Goal: Transaction & Acquisition: Download file/media

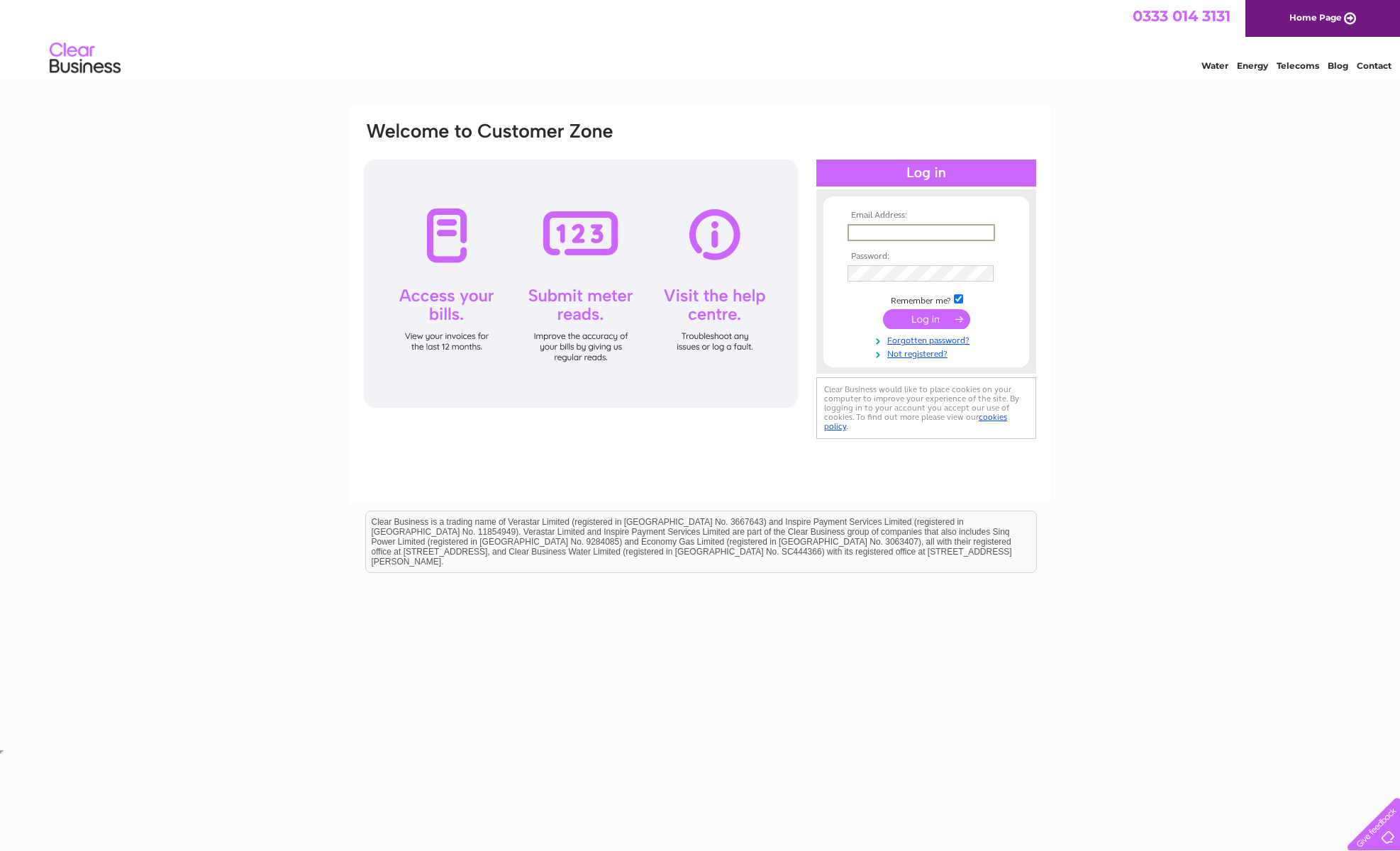
type input "richard.malamute@gmail.com"
click at [922, 317] on input "submit" at bounding box center [927, 317] width 87 height 20
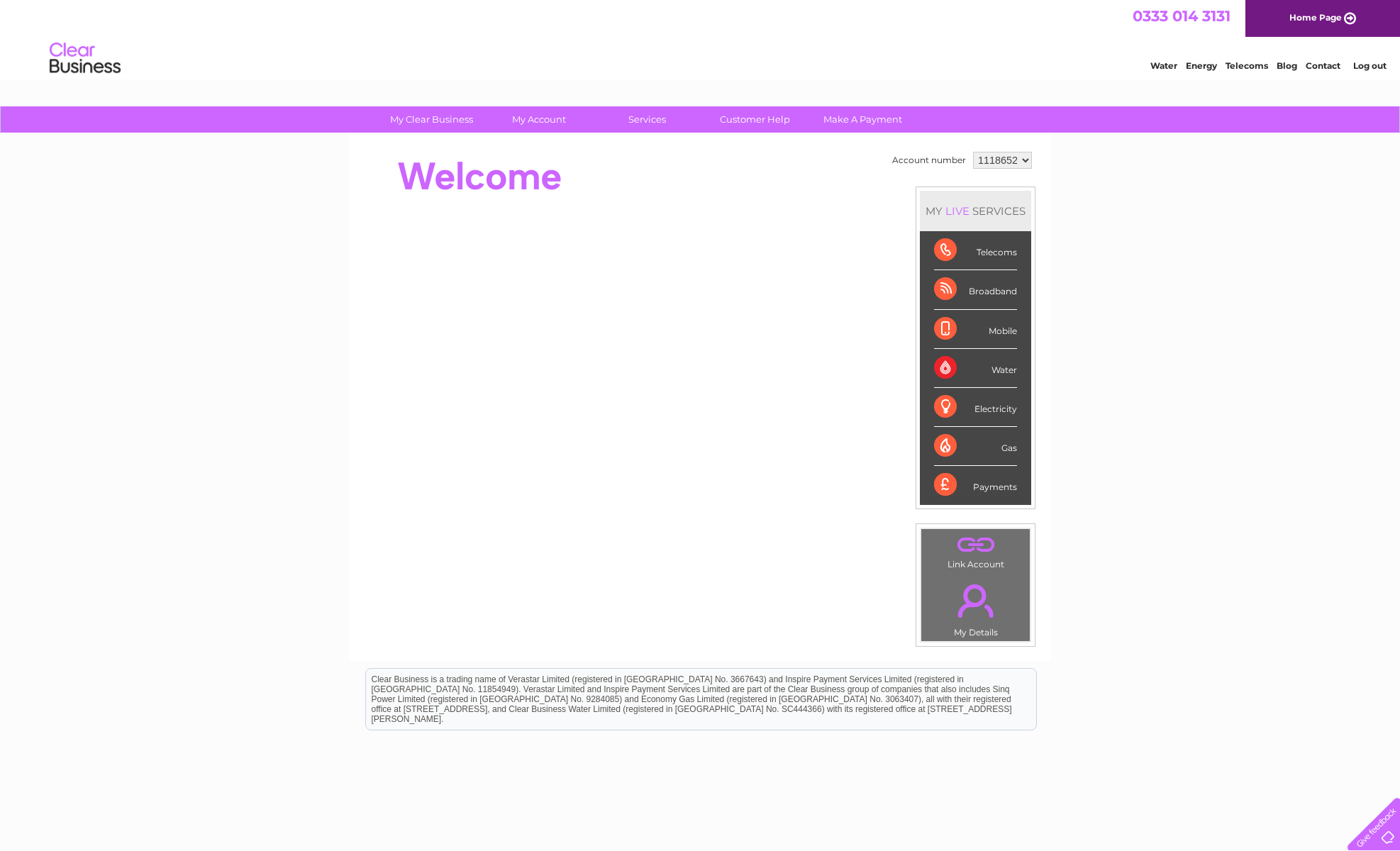
click at [978, 292] on div "Broadband" at bounding box center [975, 290] width 83 height 39
click at [950, 293] on div "Broadband" at bounding box center [975, 290] width 83 height 39
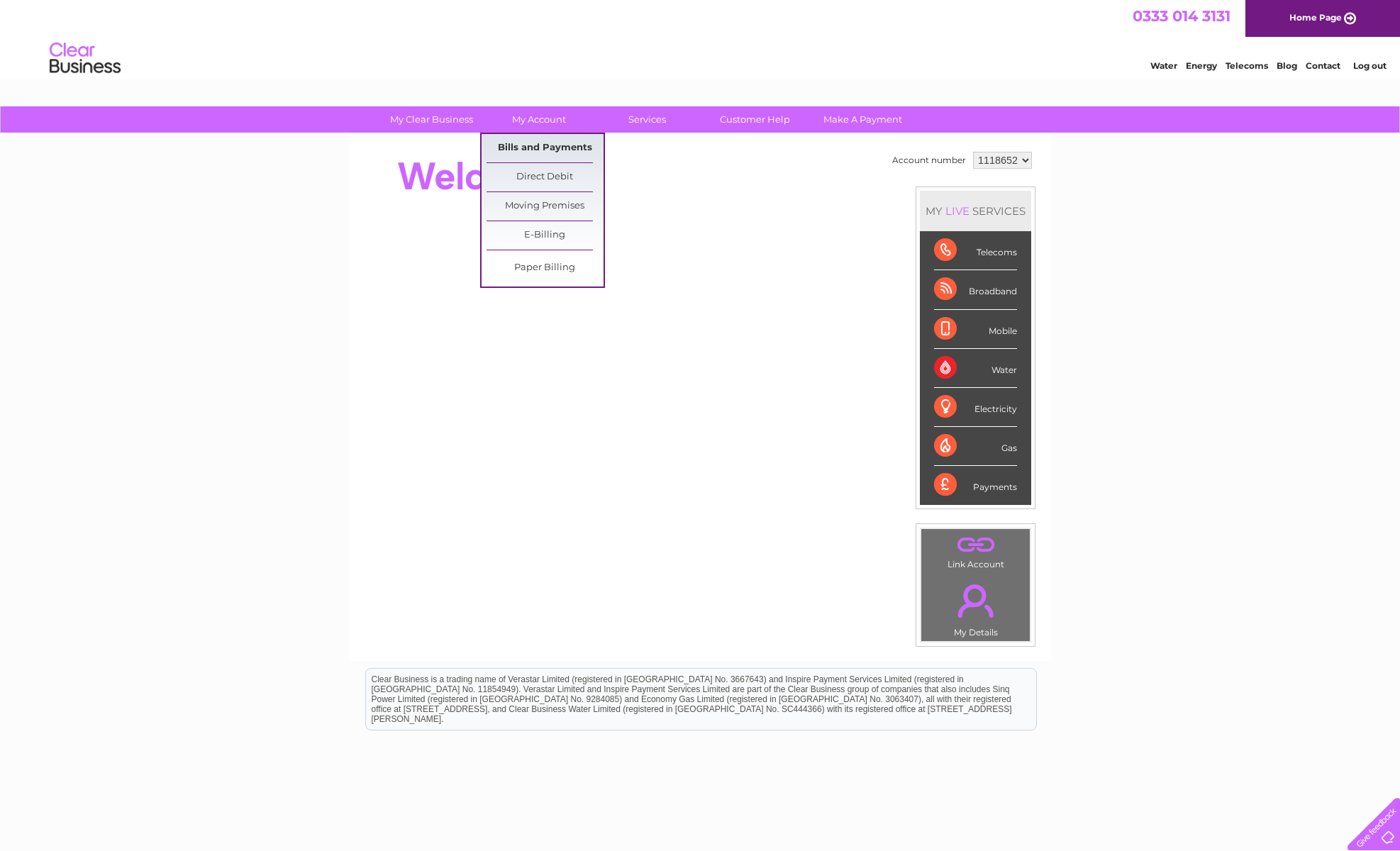
click at [525, 147] on link "Bills and Payments" at bounding box center [544, 148] width 117 height 29
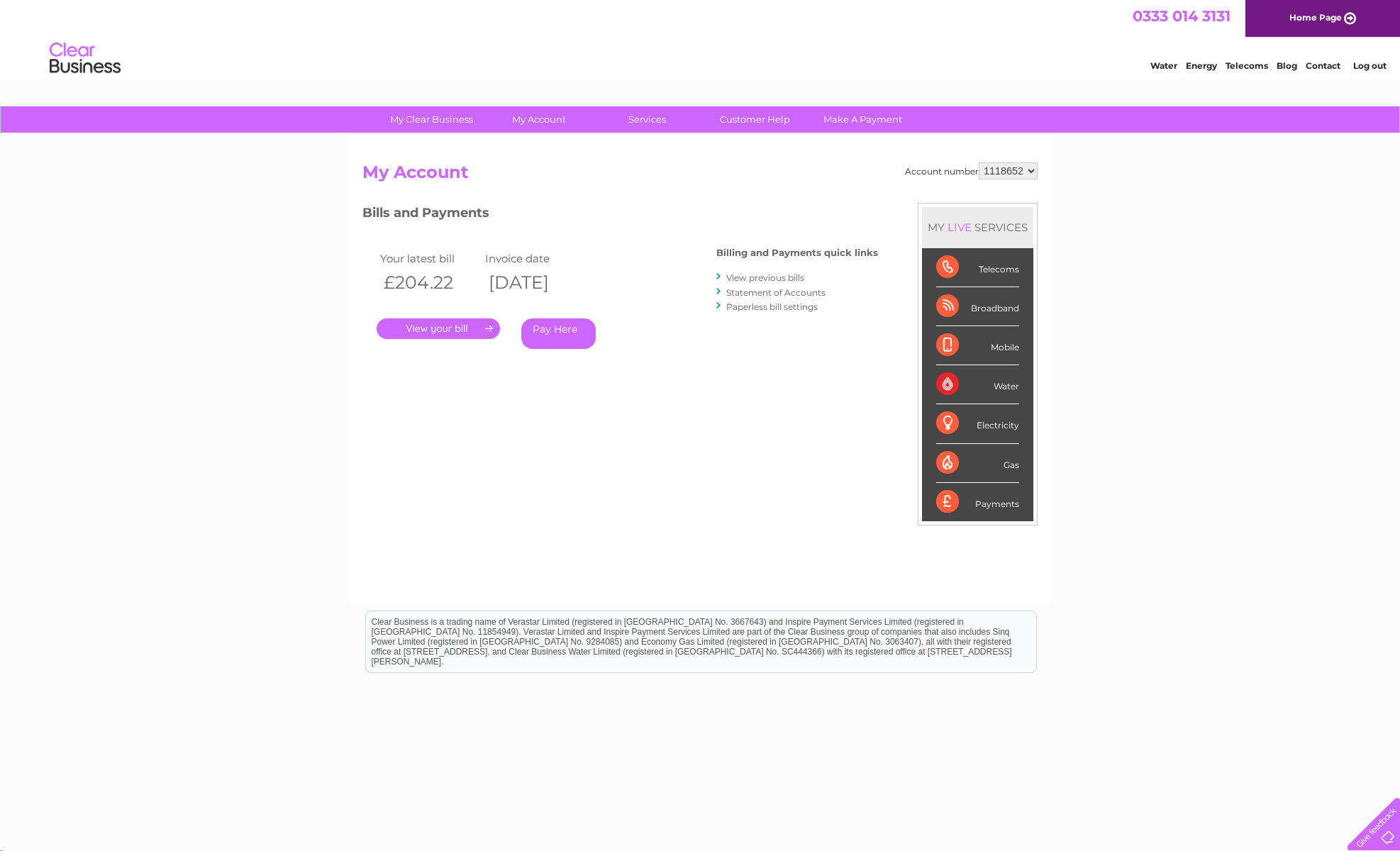
click at [749, 274] on link "View previous bills" at bounding box center [765, 278] width 78 height 11
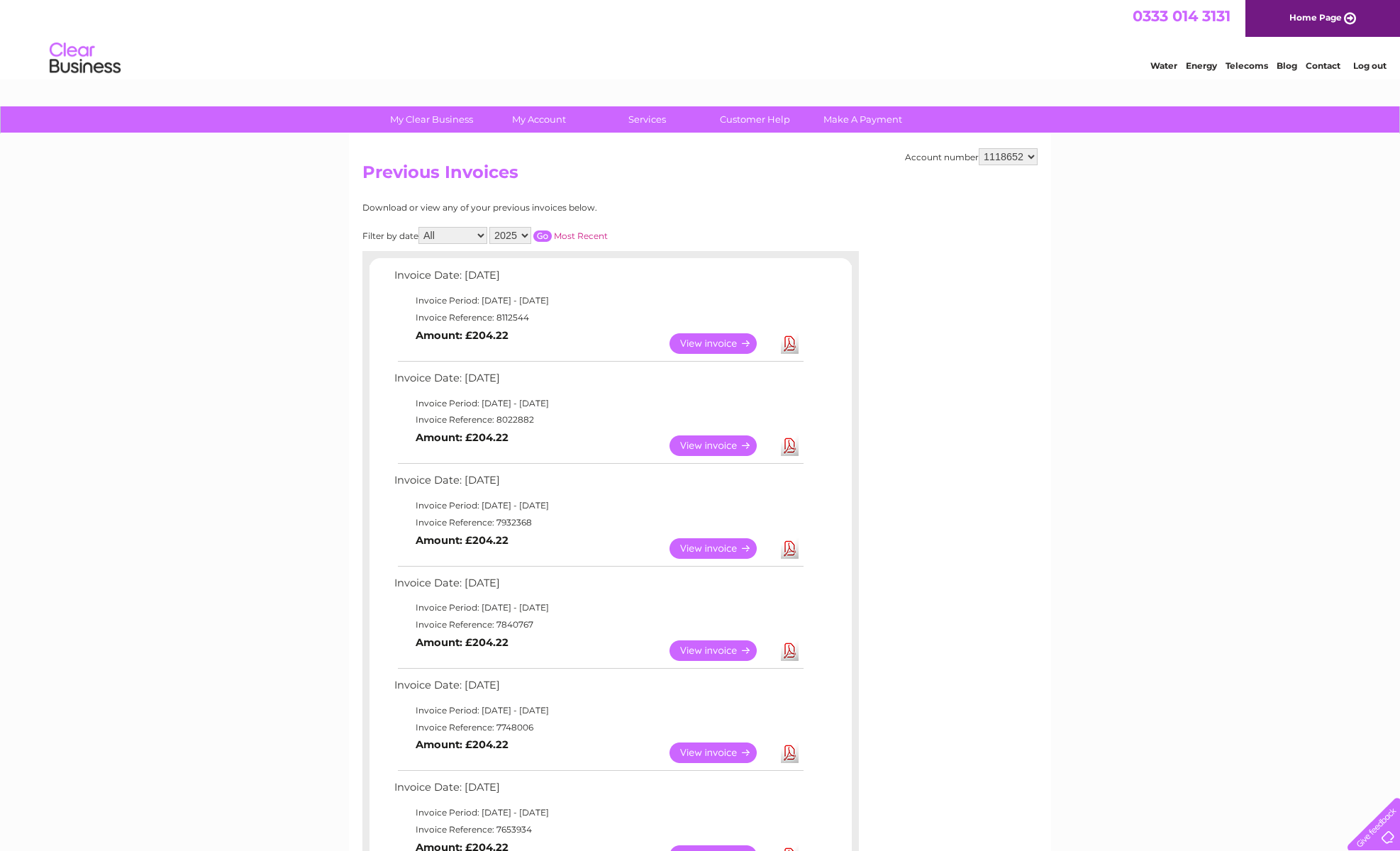
click at [792, 339] on link "Download" at bounding box center [790, 343] width 18 height 20
click at [790, 441] on link "Download" at bounding box center [790, 446] width 18 height 20
click at [790, 542] on link "Download" at bounding box center [790, 548] width 18 height 20
click at [790, 644] on link "Download" at bounding box center [790, 651] width 18 height 20
click at [789, 746] on link "Download" at bounding box center [790, 752] width 18 height 20
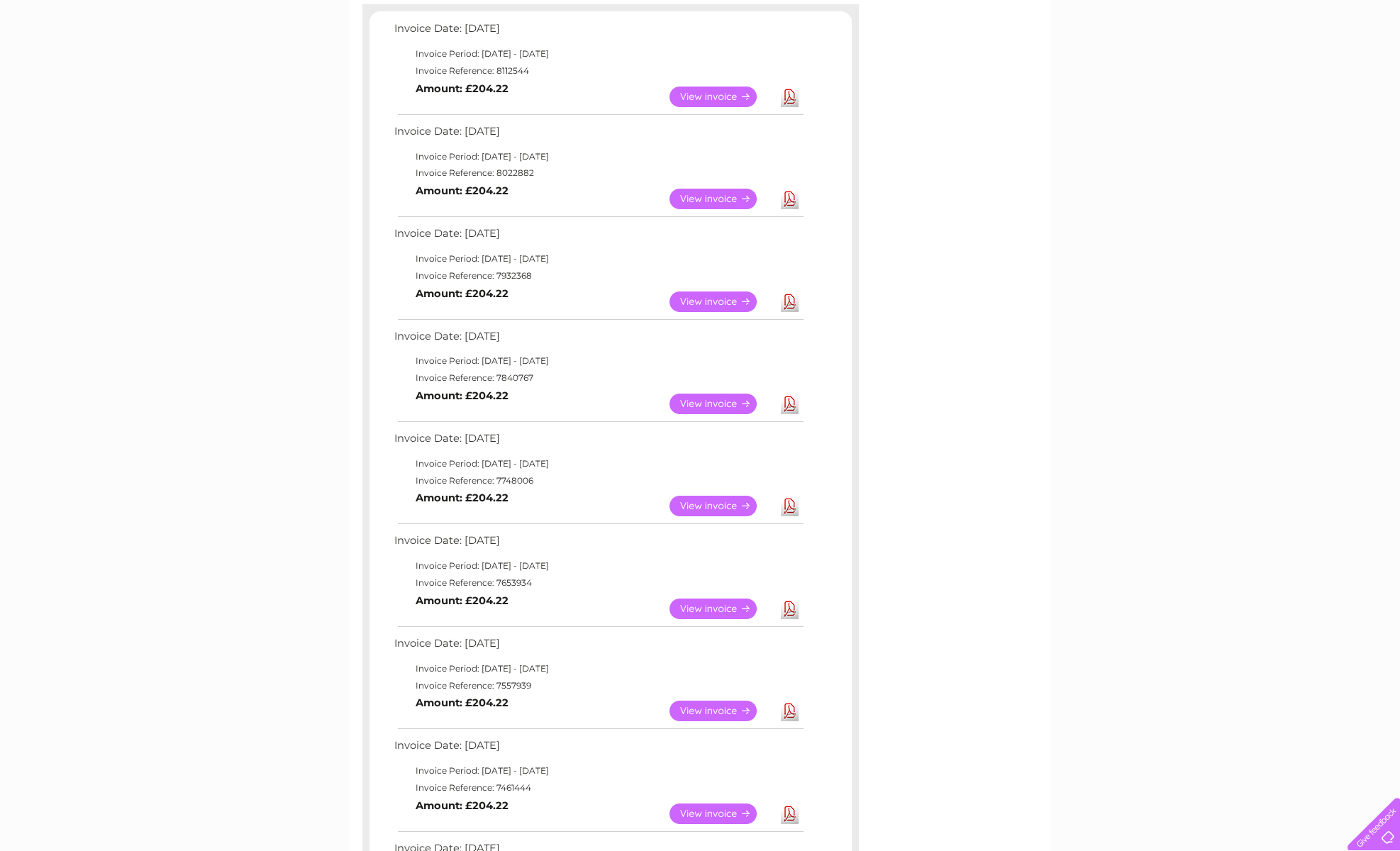
scroll to position [258, 0]
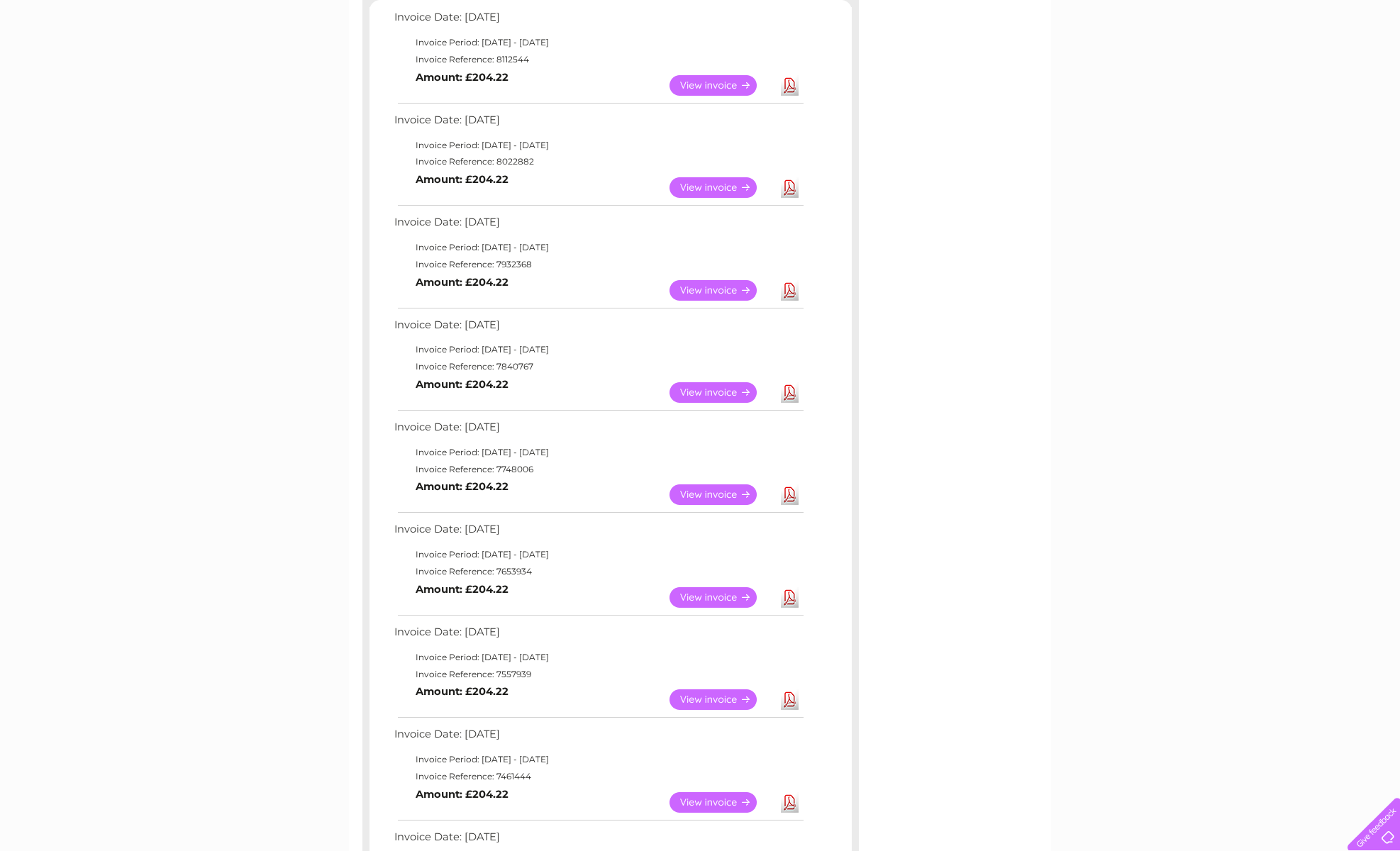
click at [787, 589] on link "Download" at bounding box center [790, 597] width 18 height 20
click at [790, 690] on link "Download" at bounding box center [790, 700] width 18 height 20
click at [790, 793] on link "Download" at bounding box center [790, 802] width 18 height 20
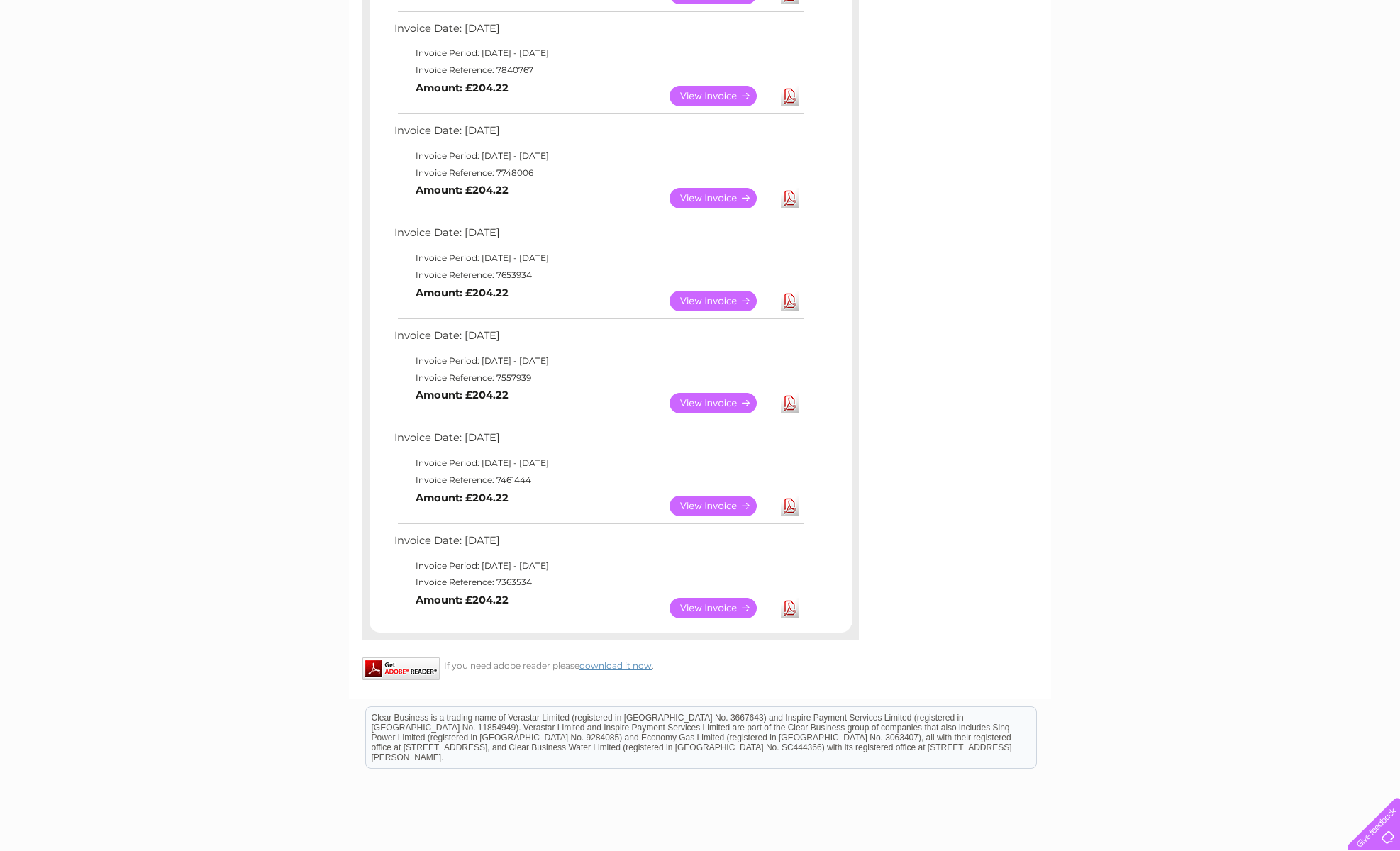
scroll to position [556, 0]
click at [788, 596] on link "Download" at bounding box center [790, 606] width 18 height 20
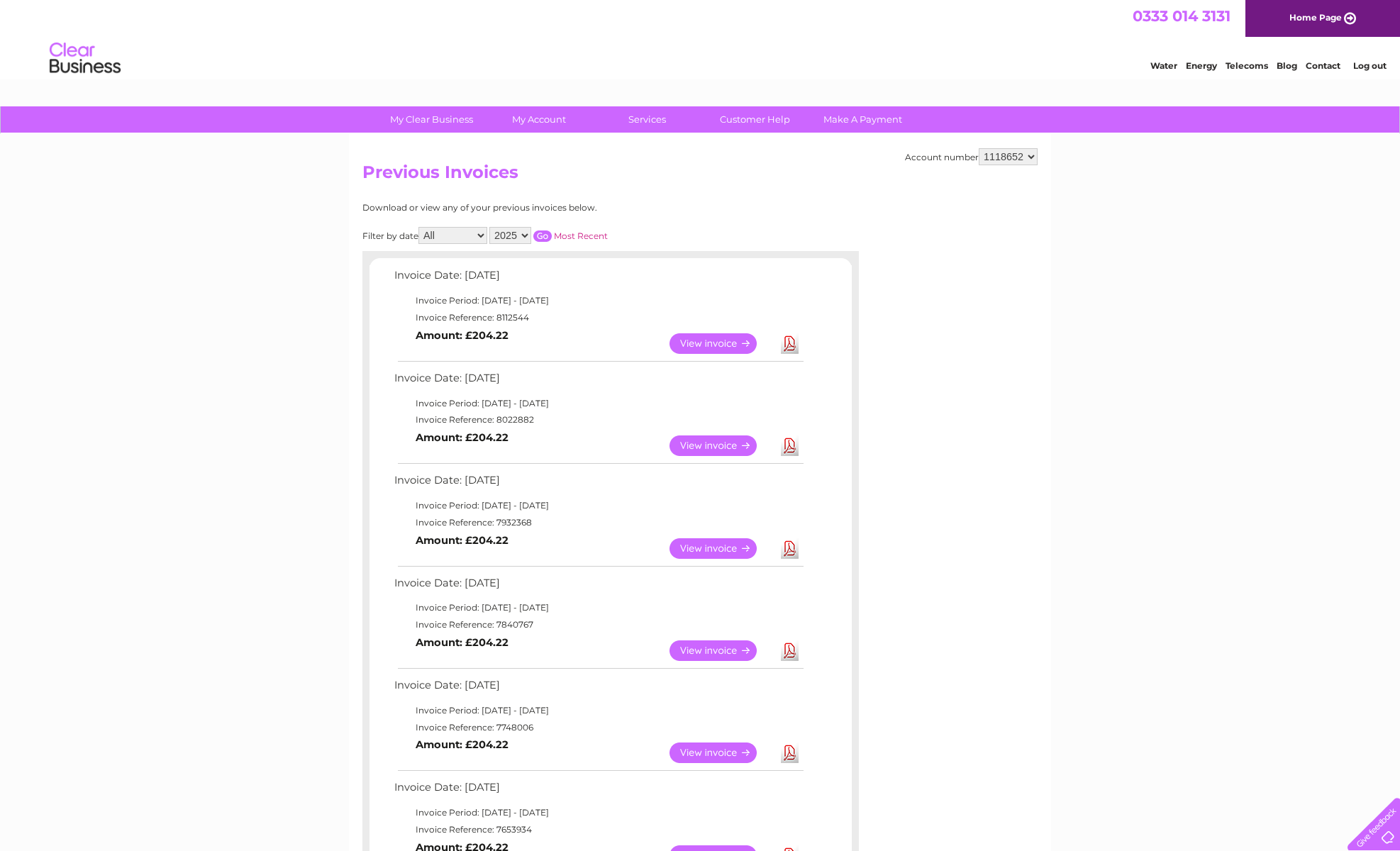
scroll to position [0, 0]
click at [552, 232] on input "button" at bounding box center [542, 236] width 19 height 12
click at [789, 339] on link "Download" at bounding box center [790, 343] width 18 height 20
click at [788, 442] on link "Download" at bounding box center [790, 446] width 18 height 20
click at [790, 544] on link "Download" at bounding box center [790, 548] width 18 height 20
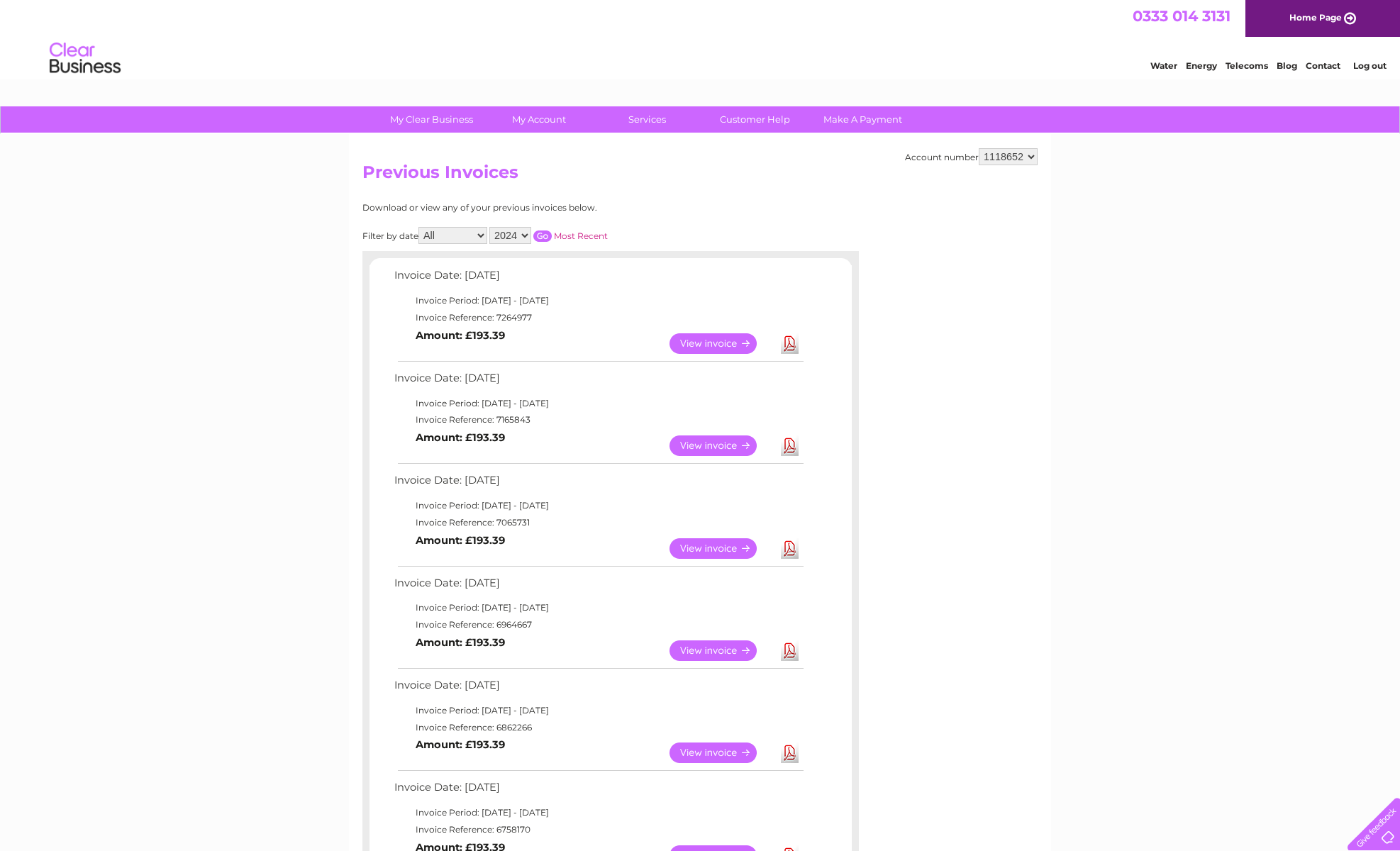
click at [788, 644] on link "Download" at bounding box center [790, 651] width 18 height 20
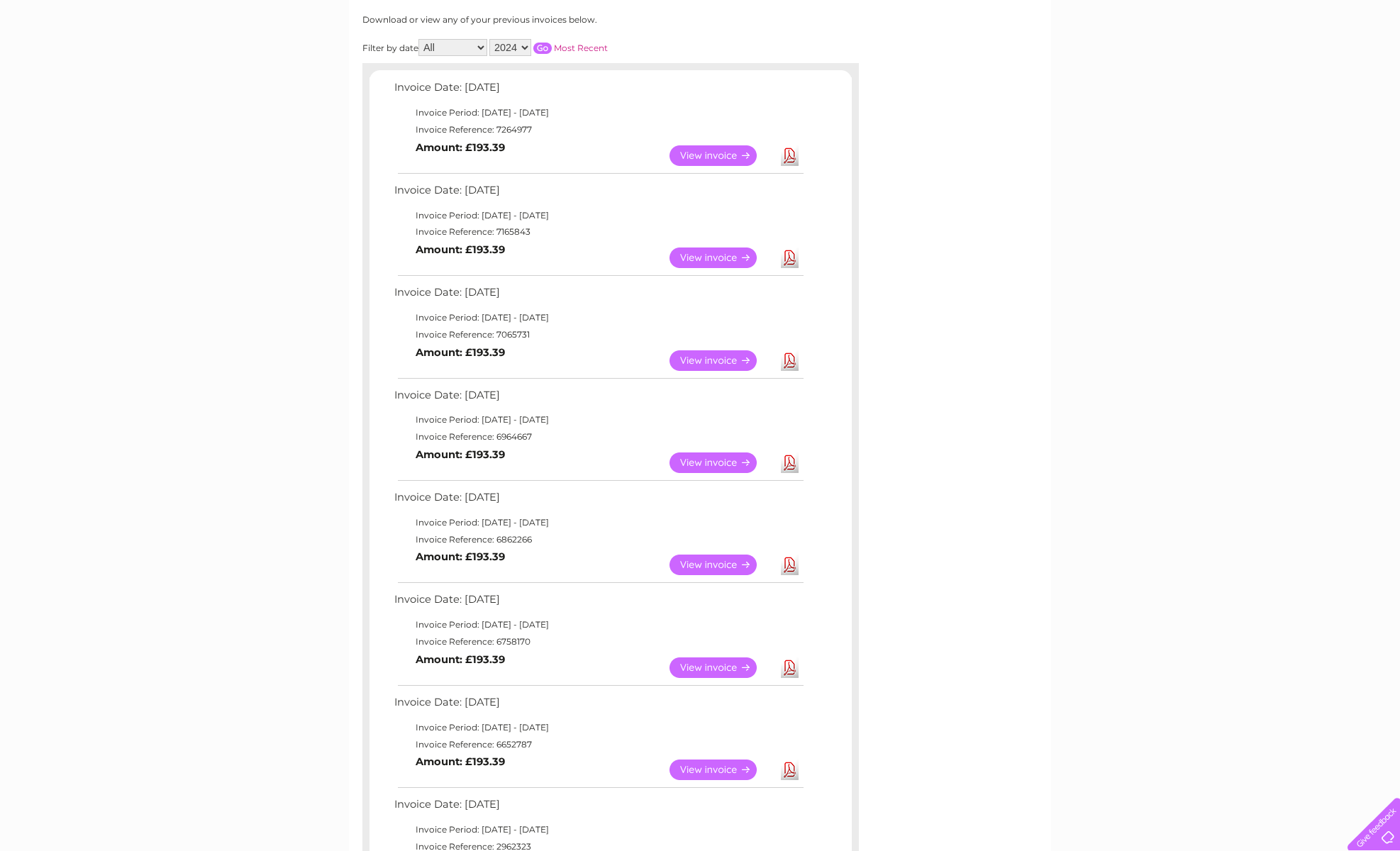
scroll to position [189, 0]
click at [788, 558] on link "Download" at bounding box center [790, 563] width 18 height 20
click at [787, 656] on link "Download" at bounding box center [790, 666] width 18 height 20
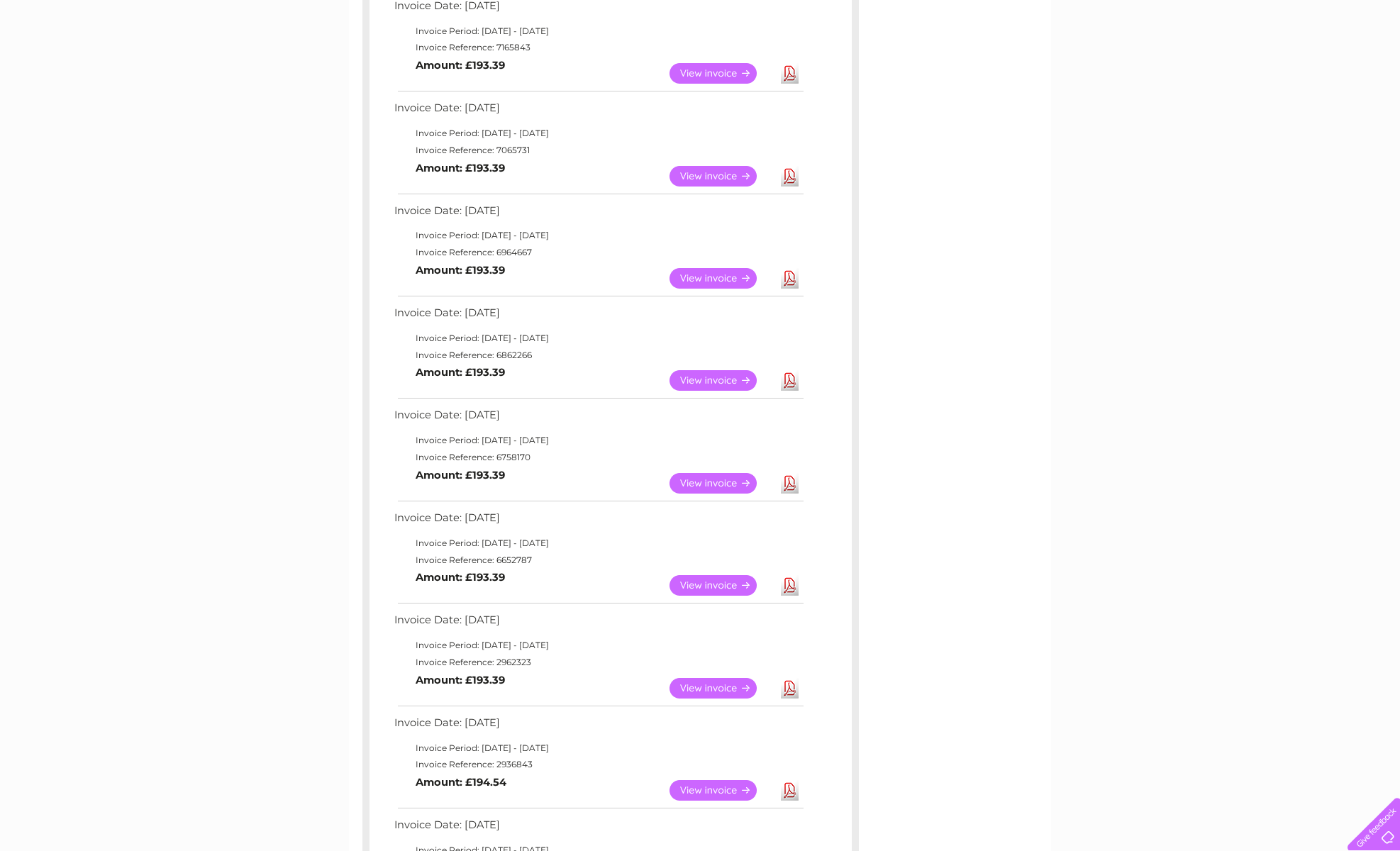
scroll to position [389, 0]
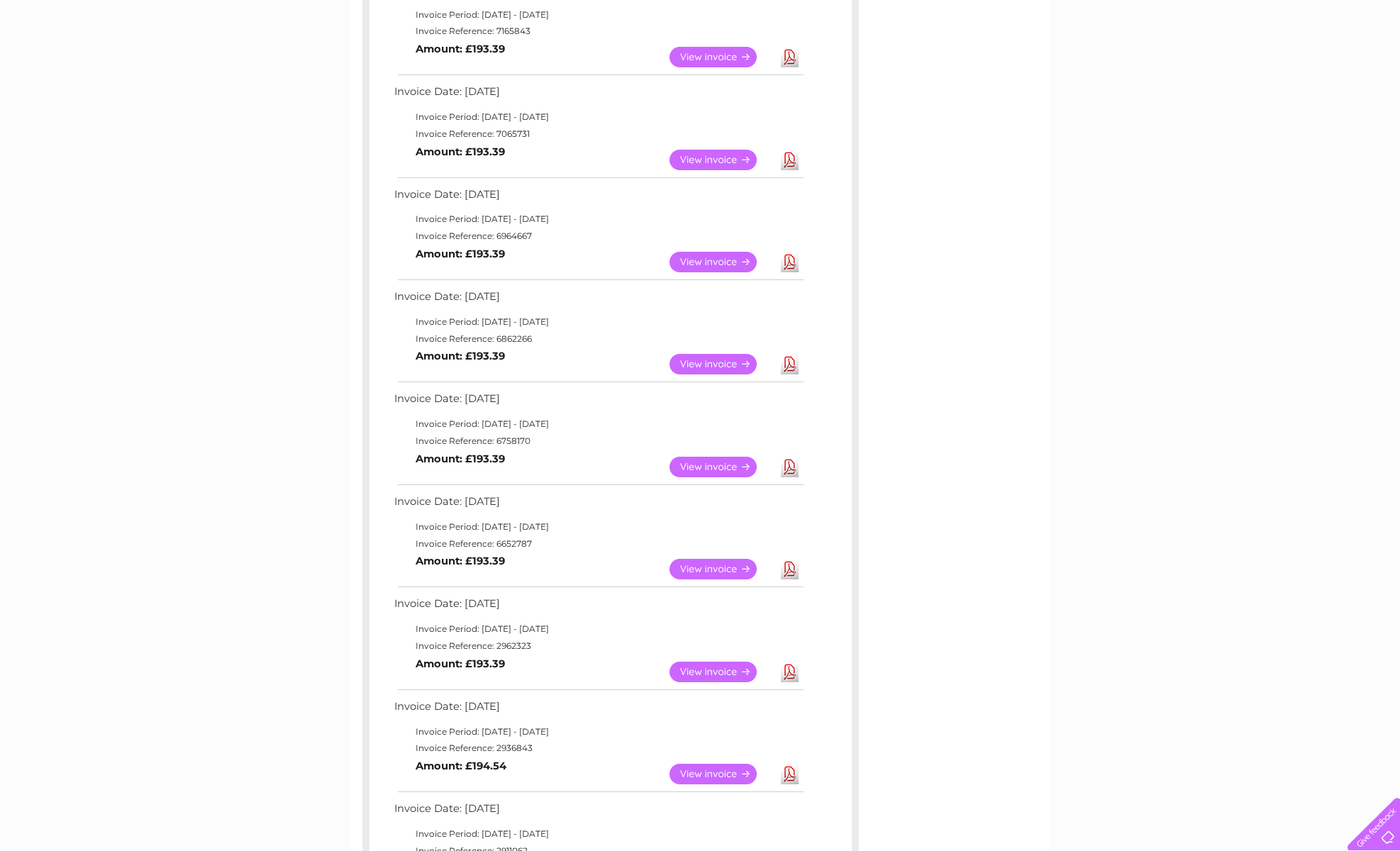
click at [790, 561] on link "Download" at bounding box center [790, 569] width 18 height 20
click at [790, 460] on link "Download" at bounding box center [790, 467] width 18 height 20
click at [790, 562] on link "Download" at bounding box center [790, 569] width 18 height 20
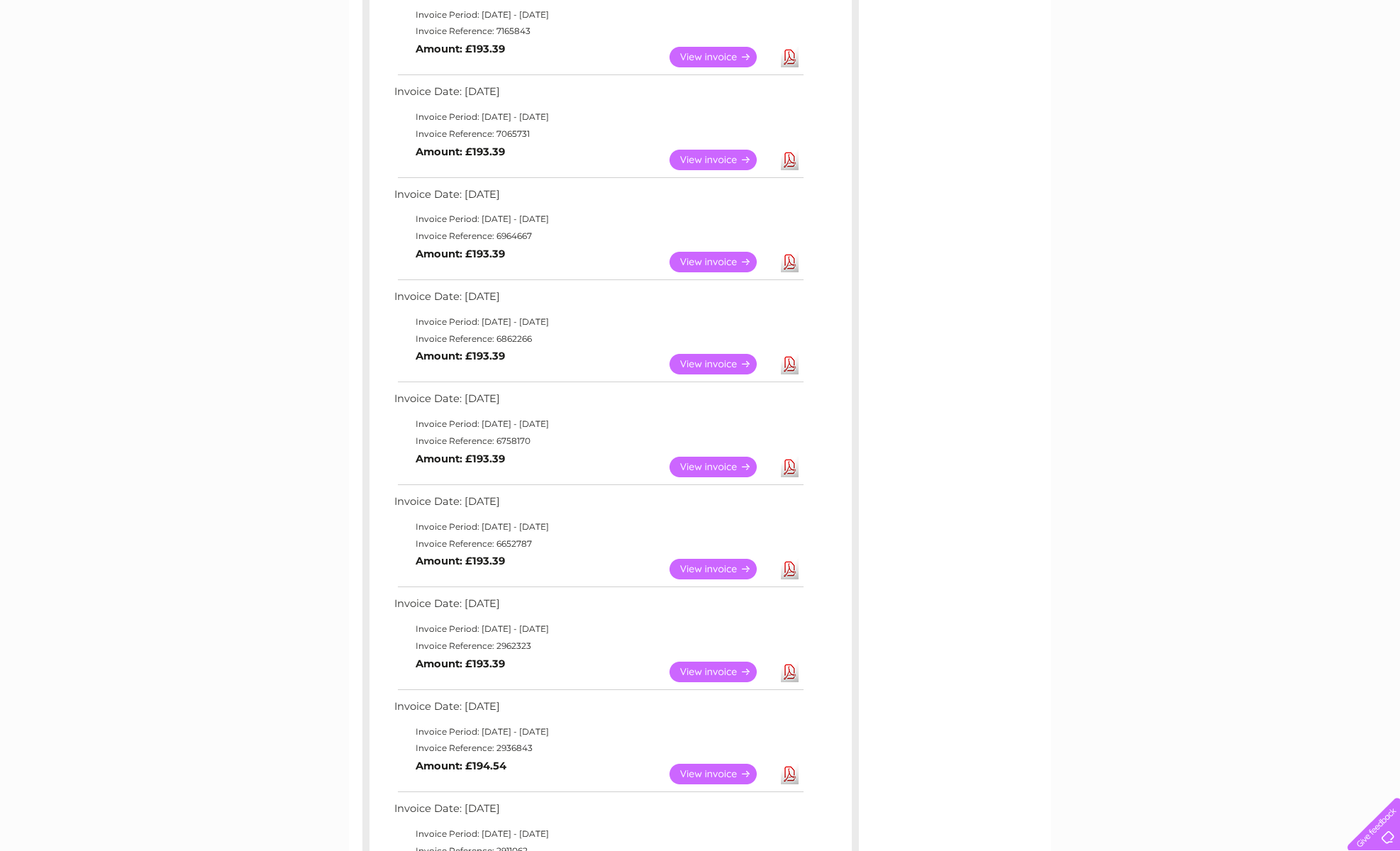
click at [790, 562] on link "Download" at bounding box center [790, 569] width 18 height 20
click at [789, 661] on link "Download" at bounding box center [790, 671] width 18 height 20
click at [790, 765] on link "Download" at bounding box center [790, 773] width 18 height 20
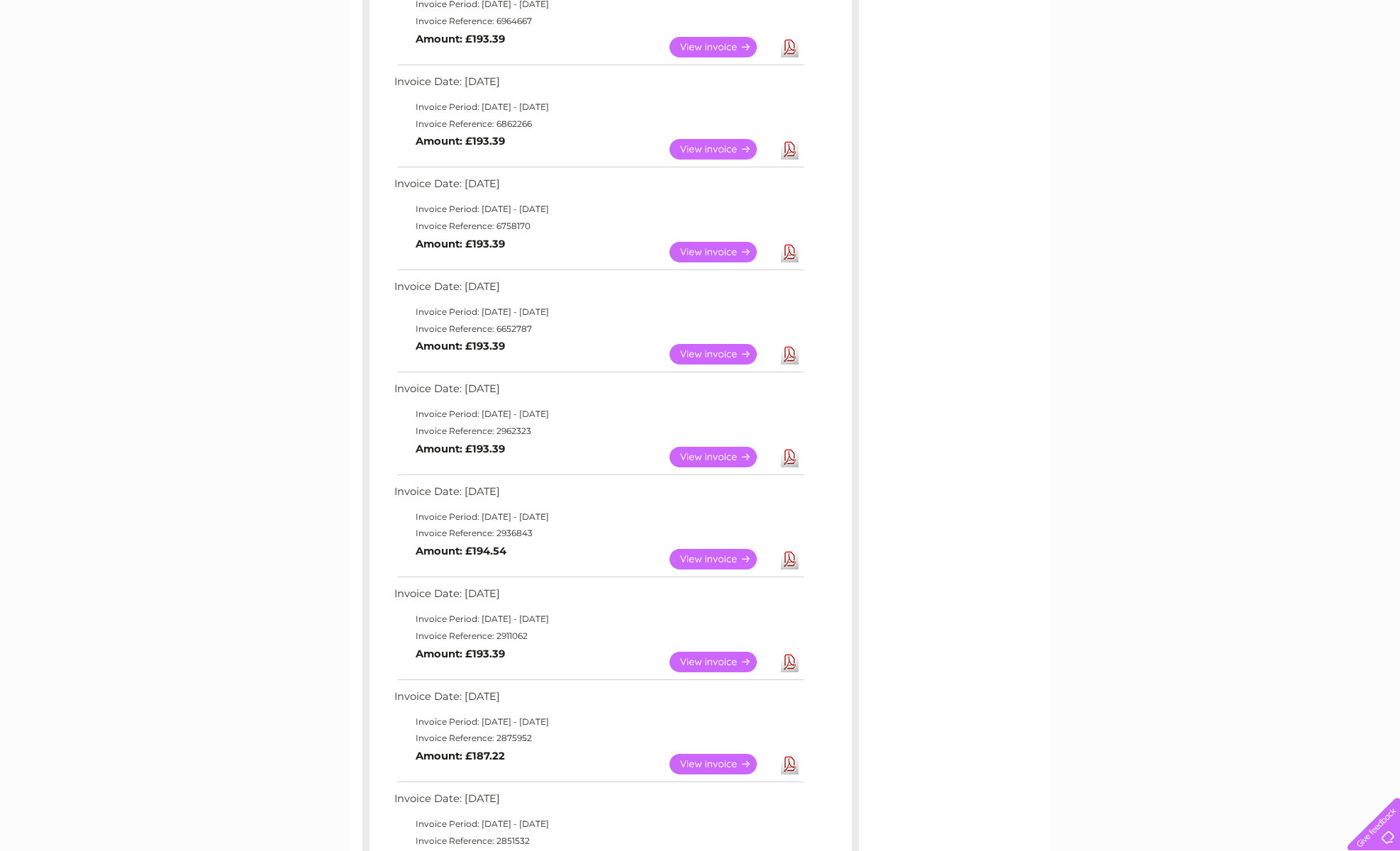
scroll to position [607, 0]
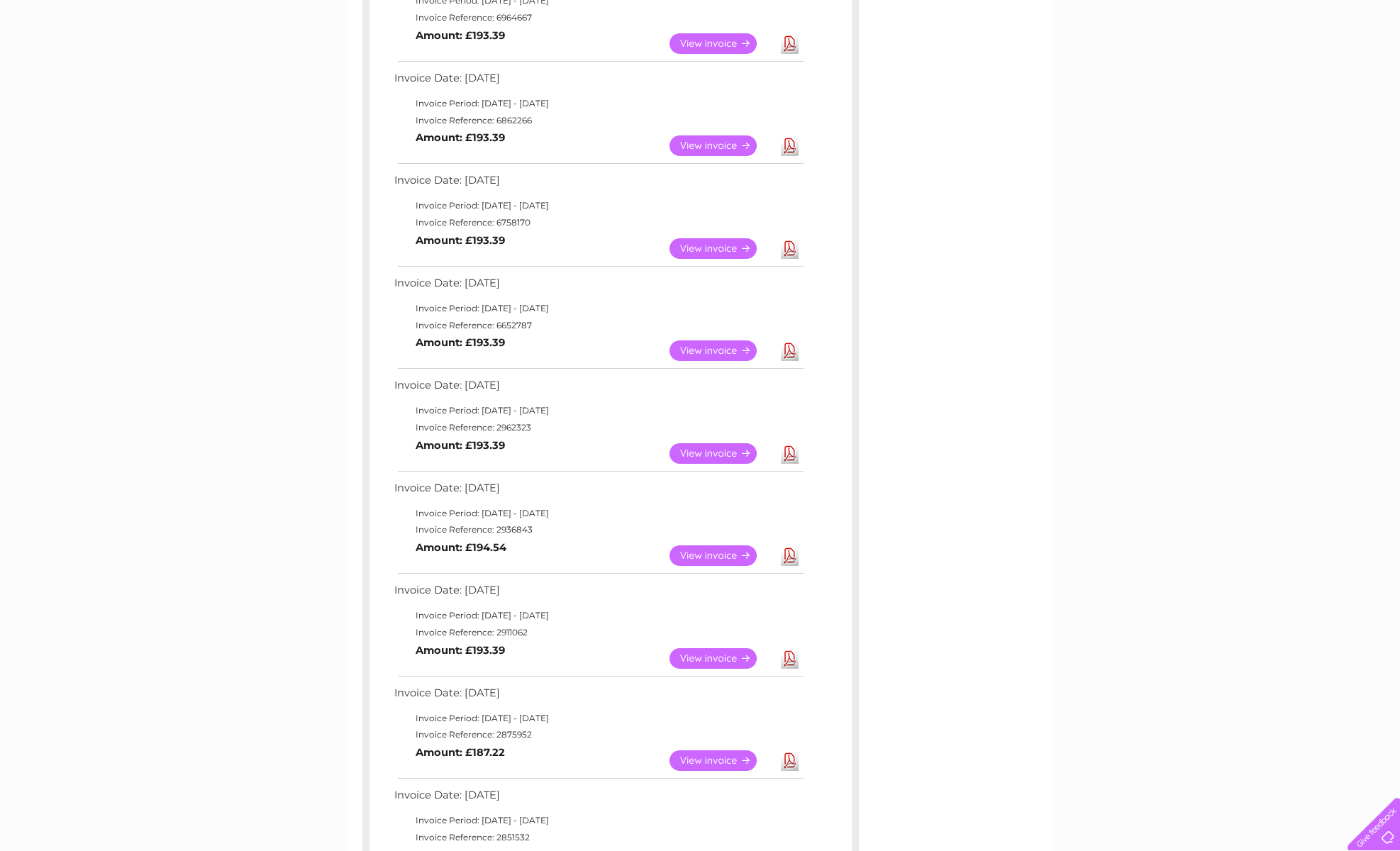
click at [789, 648] on link "Download" at bounding box center [790, 658] width 18 height 20
click at [789, 750] on link "Download" at bounding box center [790, 760] width 18 height 20
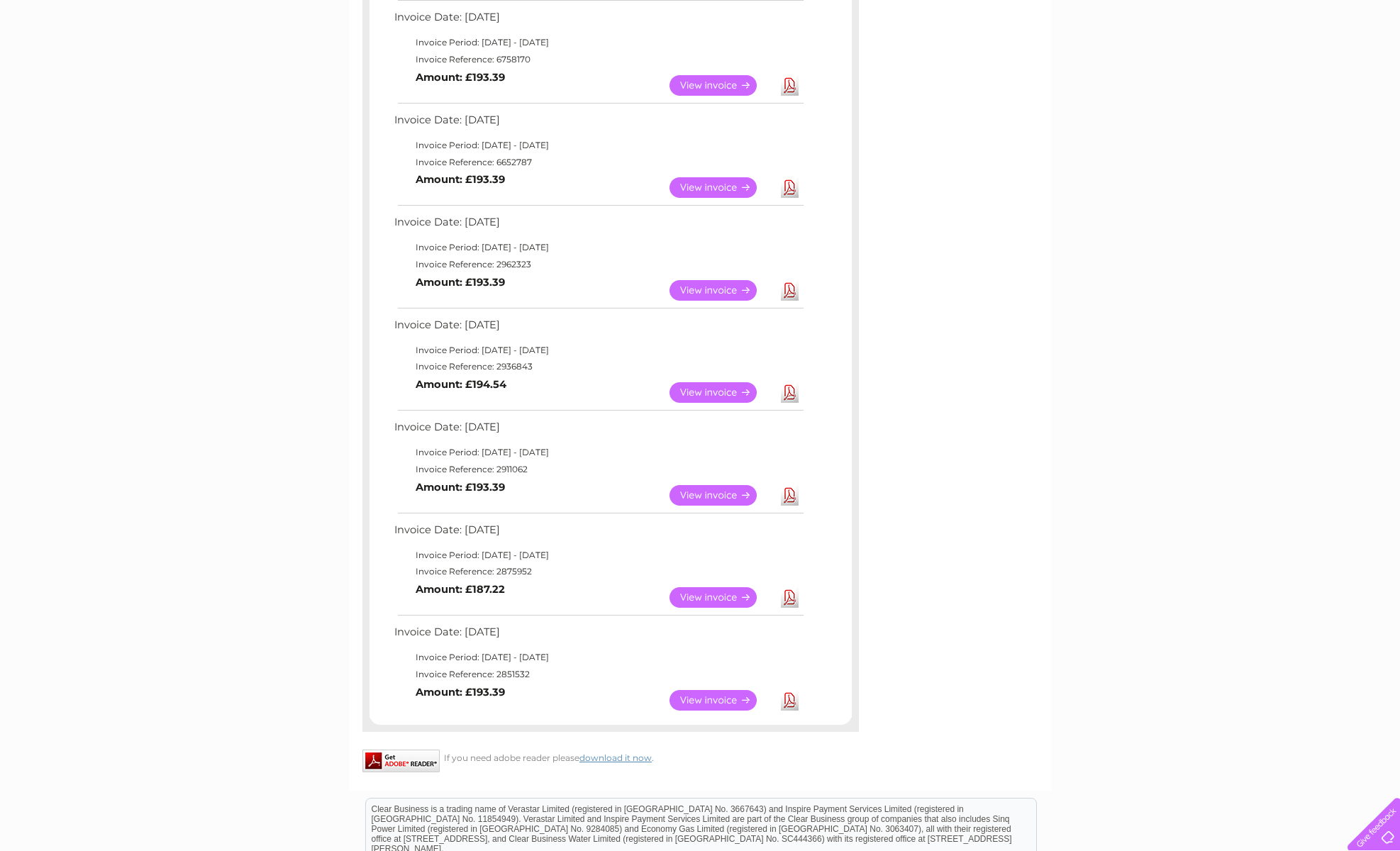
scroll to position [773, 0]
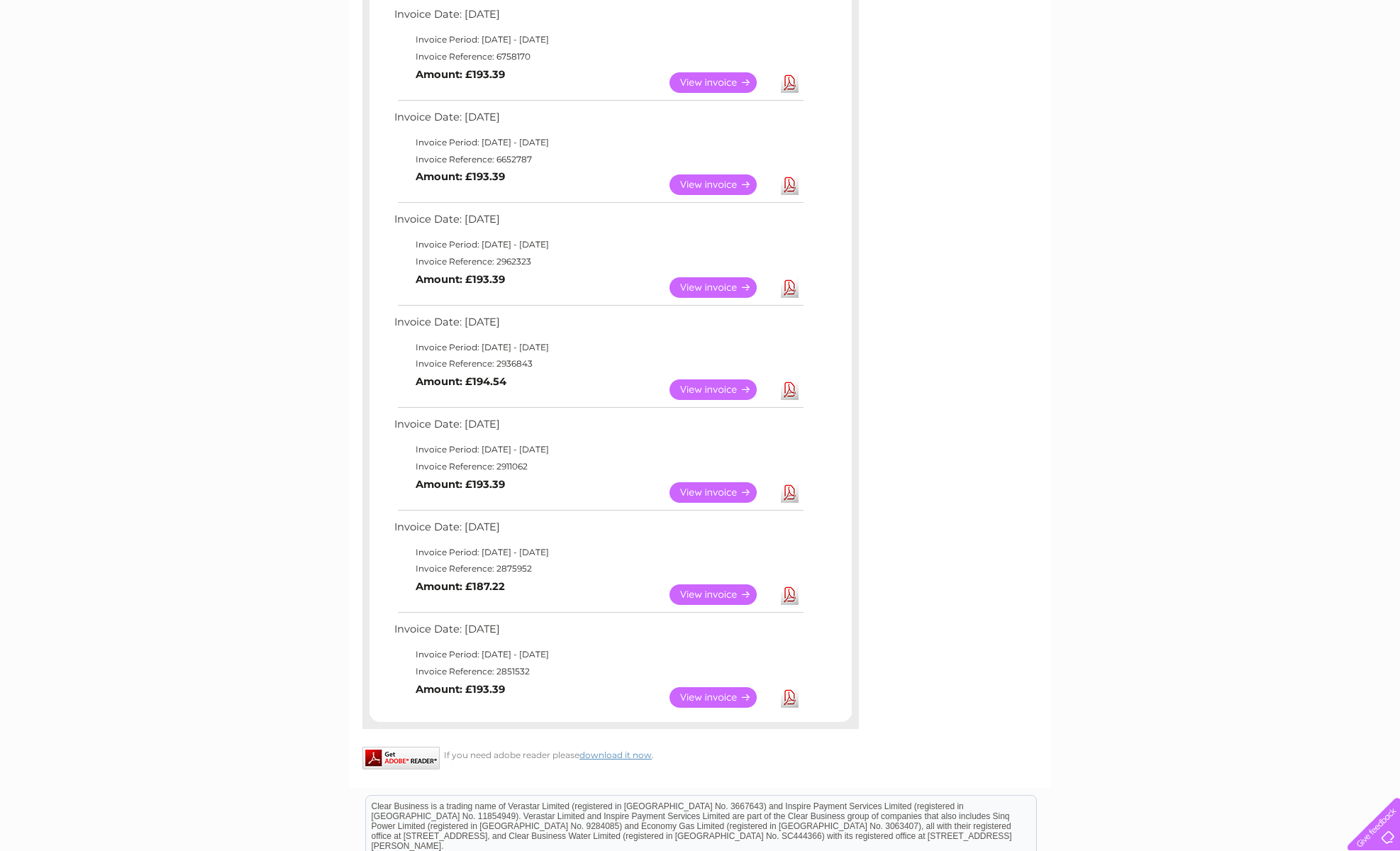
click at [789, 687] on link "Download" at bounding box center [790, 697] width 18 height 20
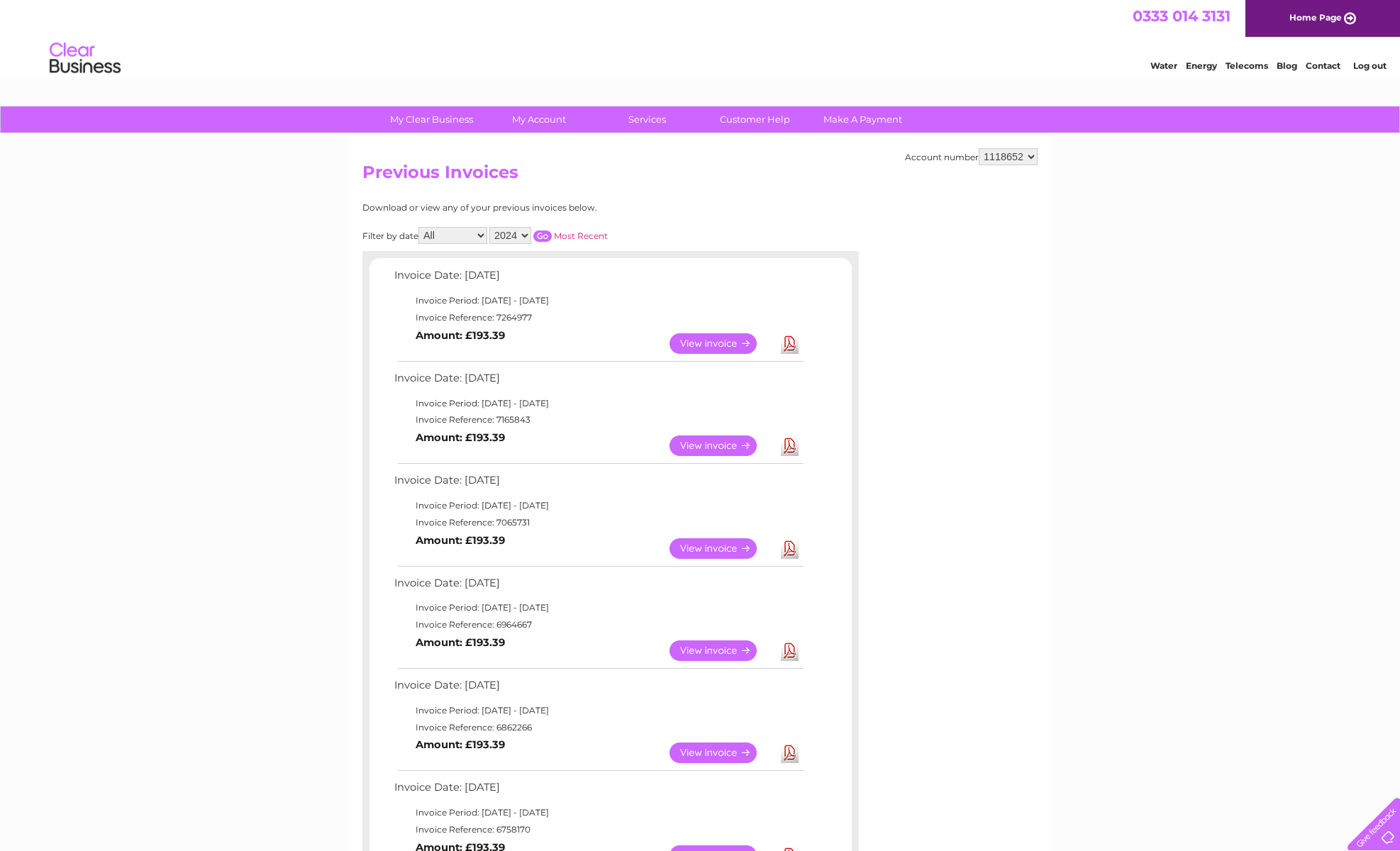
scroll to position [0, 0]
click at [552, 231] on input "button" at bounding box center [542, 236] width 19 height 12
click at [790, 340] on link "Download" at bounding box center [790, 343] width 18 height 20
click at [793, 441] on link "Download" at bounding box center [790, 446] width 18 height 20
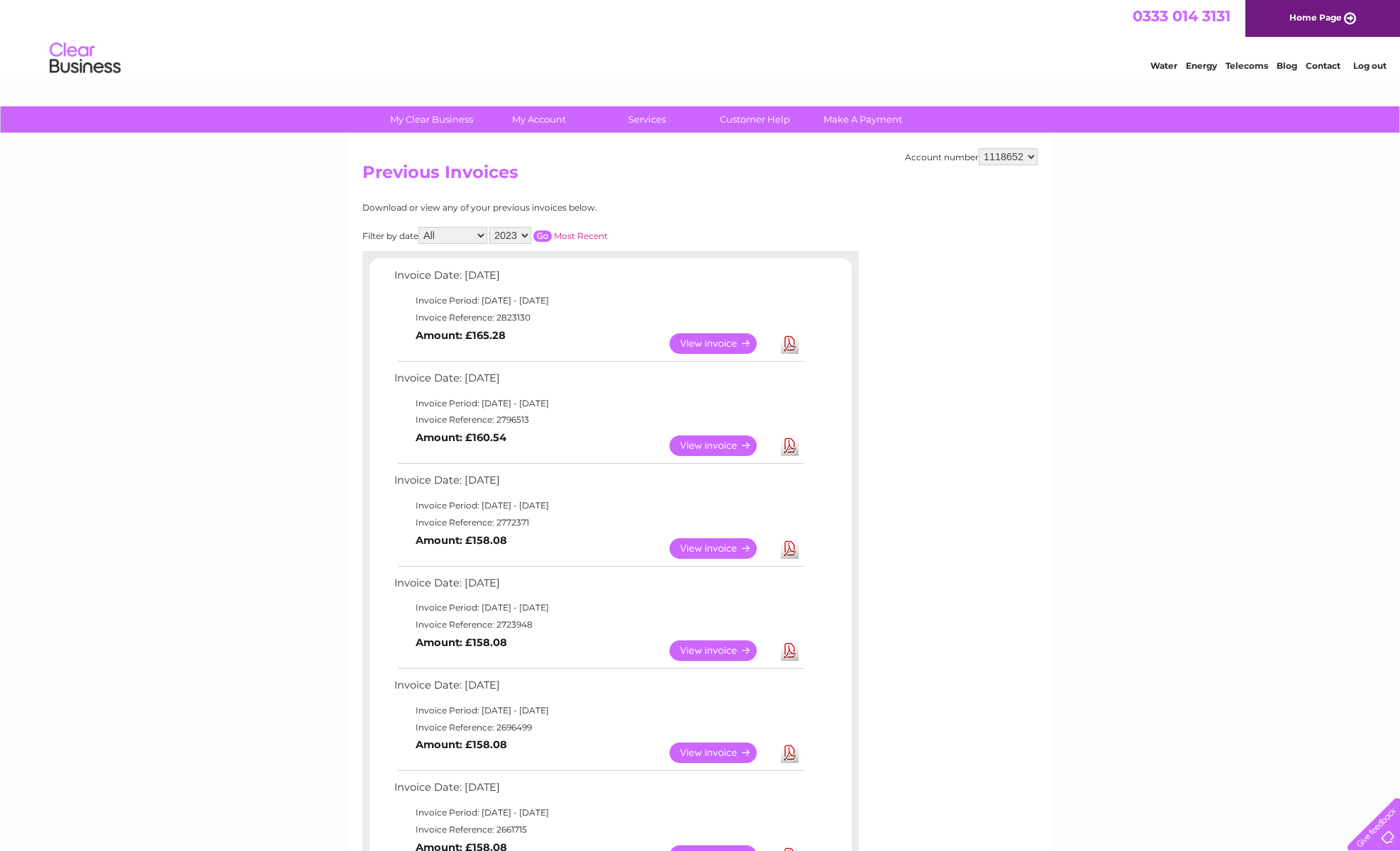
click at [793, 441] on link "Download" at bounding box center [790, 446] width 18 height 20
click at [790, 544] on link "Download" at bounding box center [790, 548] width 18 height 20
click at [788, 644] on link "Download" at bounding box center [790, 651] width 18 height 20
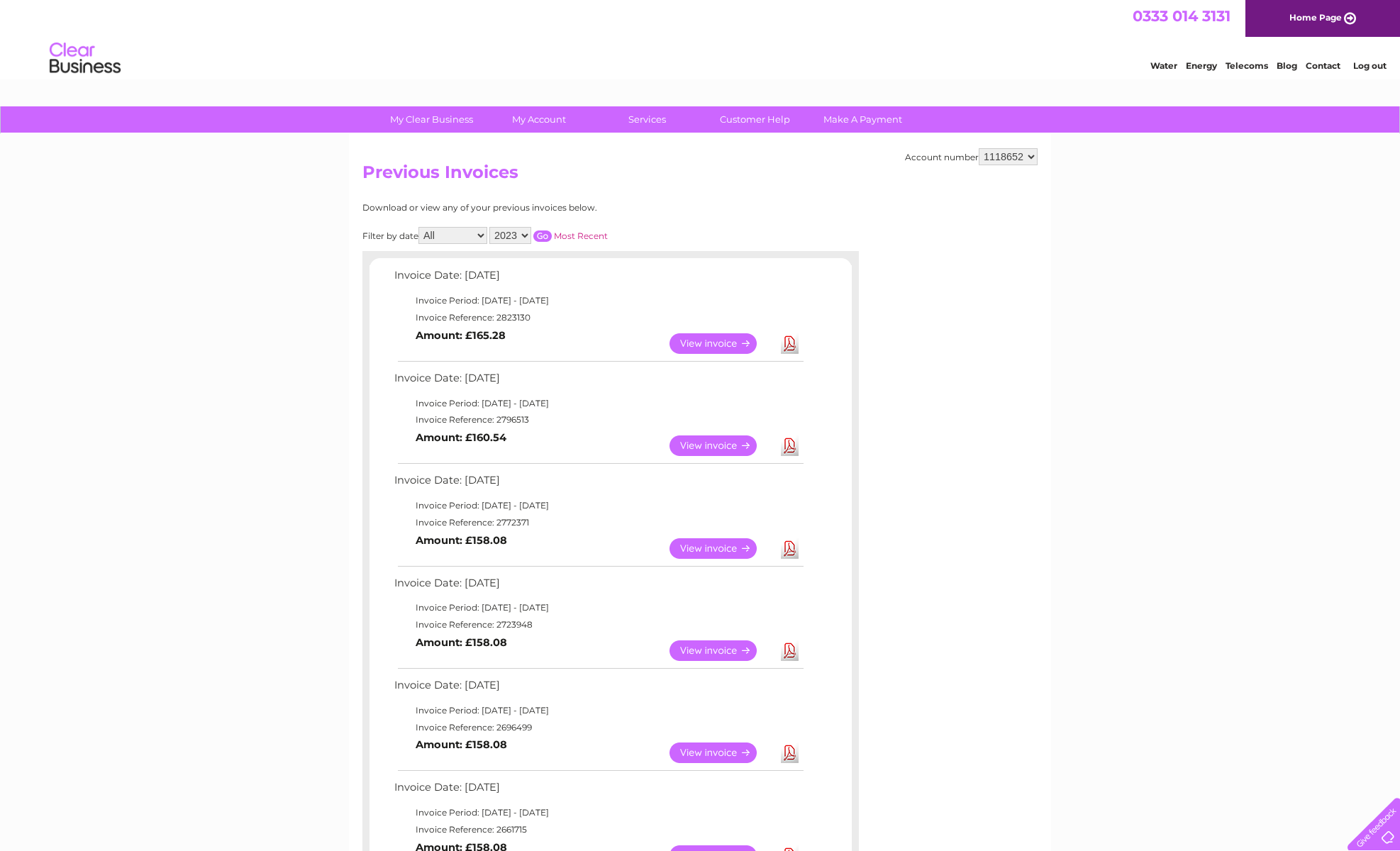
click at [790, 747] on link "Download" at bounding box center [790, 752] width 18 height 20
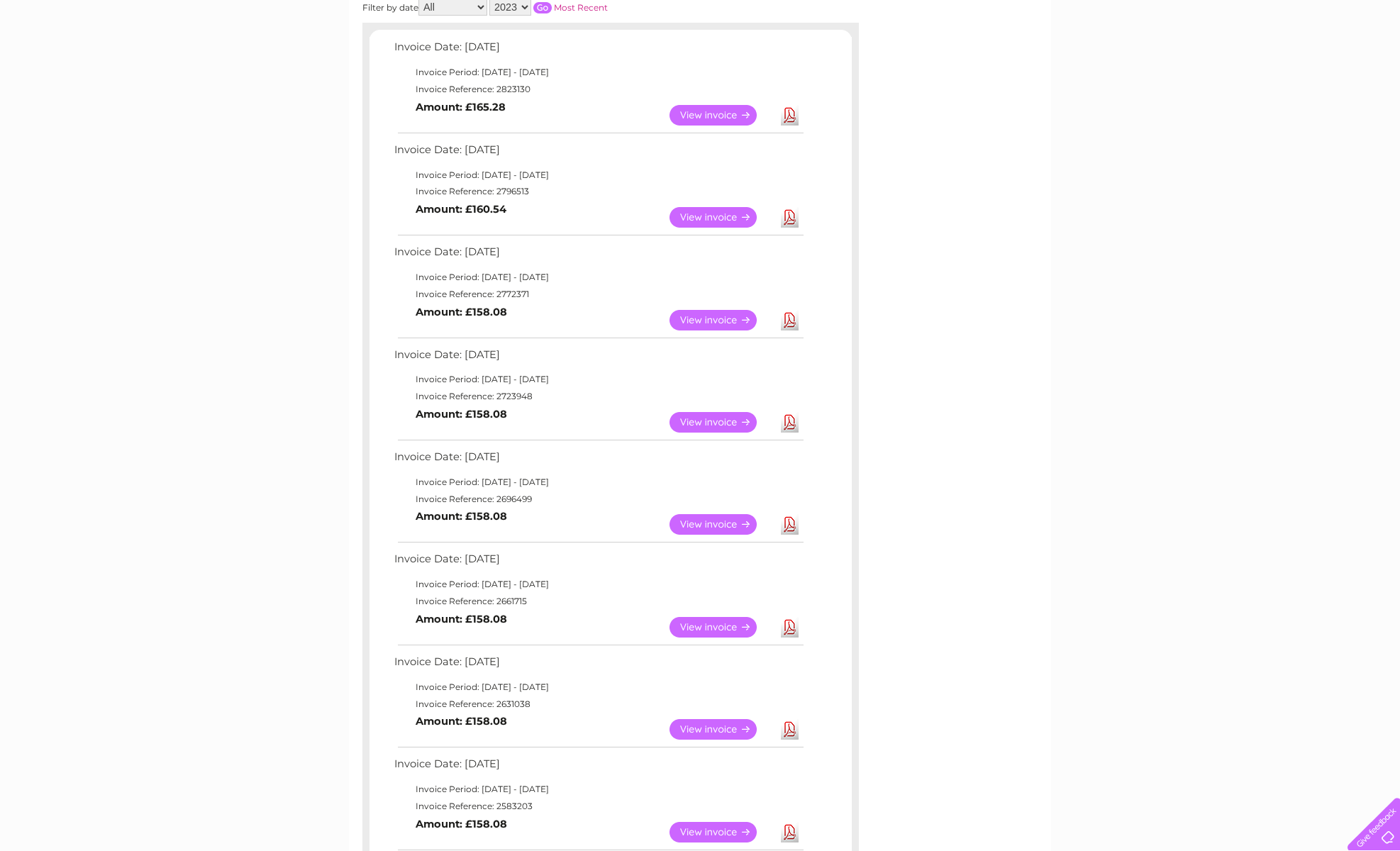
scroll to position [237, 0]
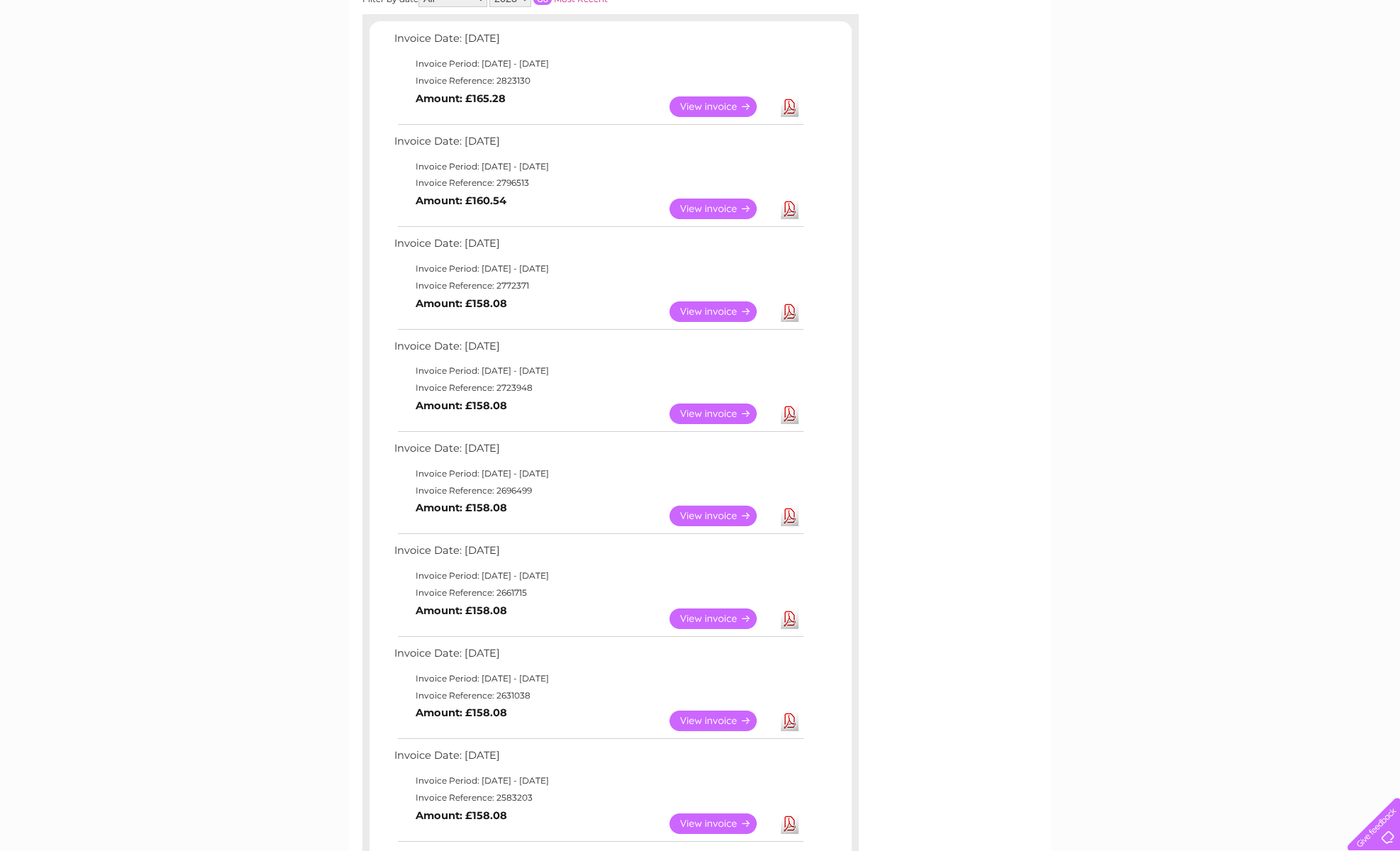
click at [790, 610] on link "Download" at bounding box center [790, 618] width 18 height 20
click at [790, 713] on link "Download" at bounding box center [790, 720] width 18 height 20
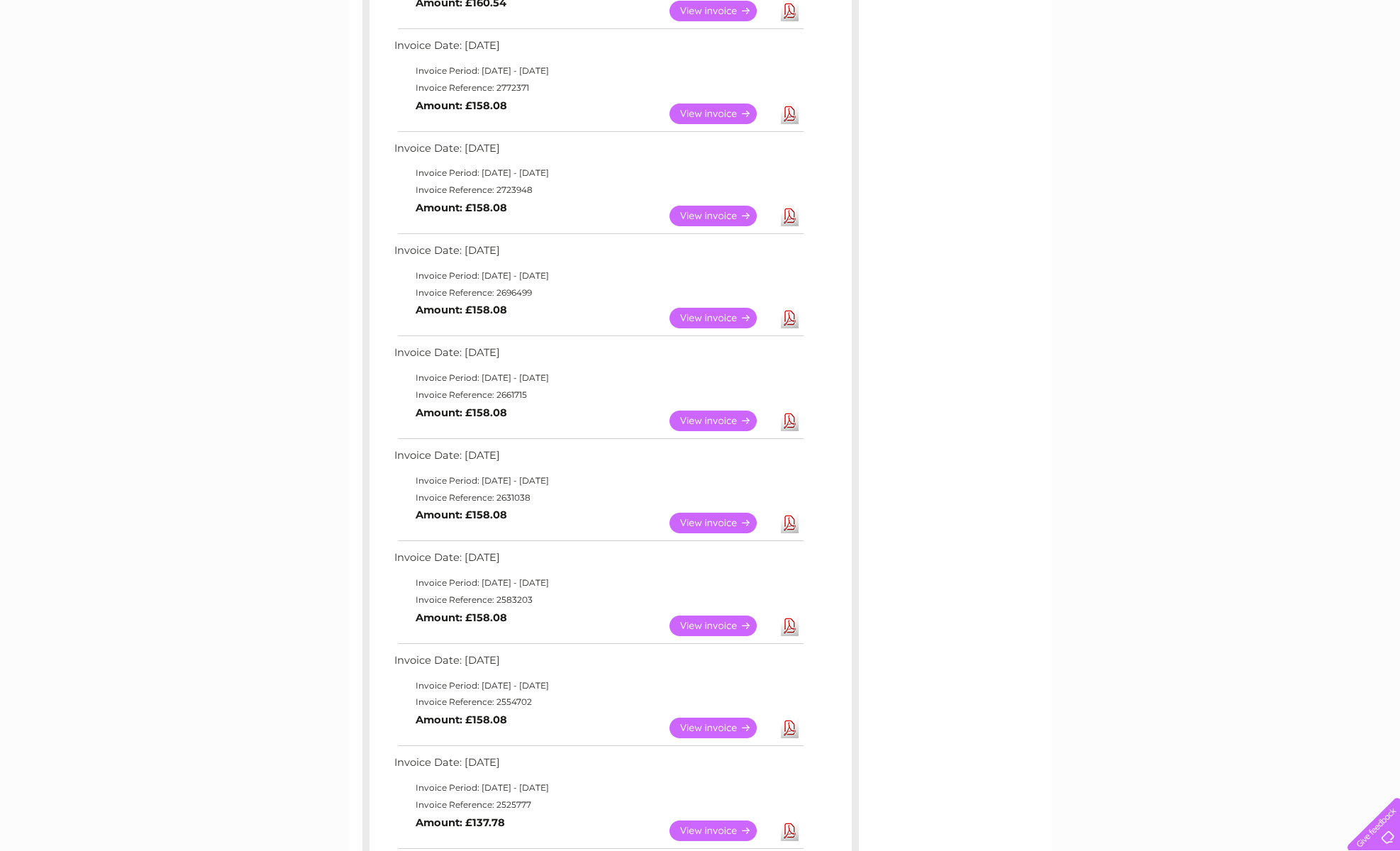
click at [789, 617] on link "Download" at bounding box center [790, 626] width 18 height 20
click at [790, 717] on link "Download" at bounding box center [790, 727] width 18 height 20
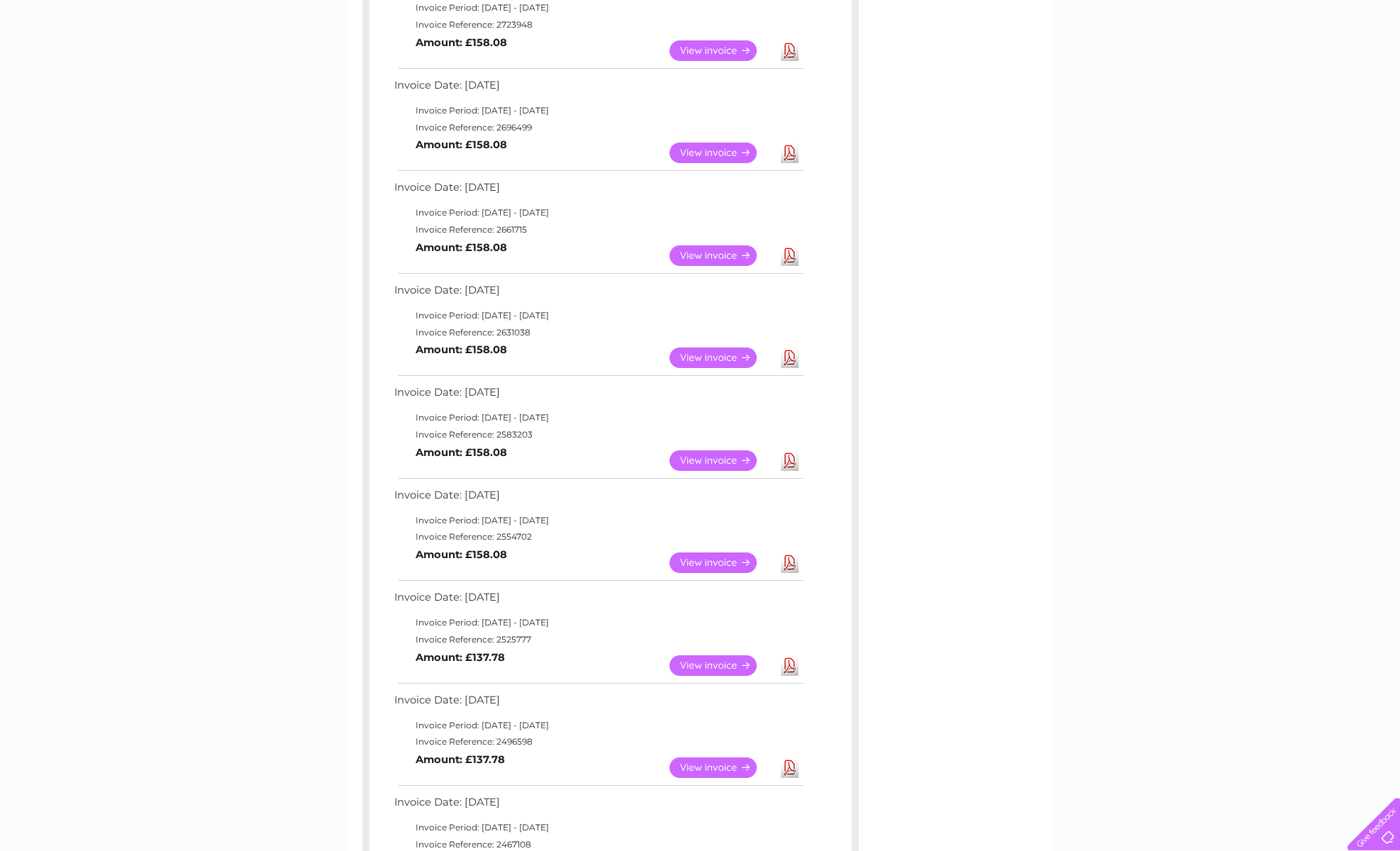
scroll to position [602, 0]
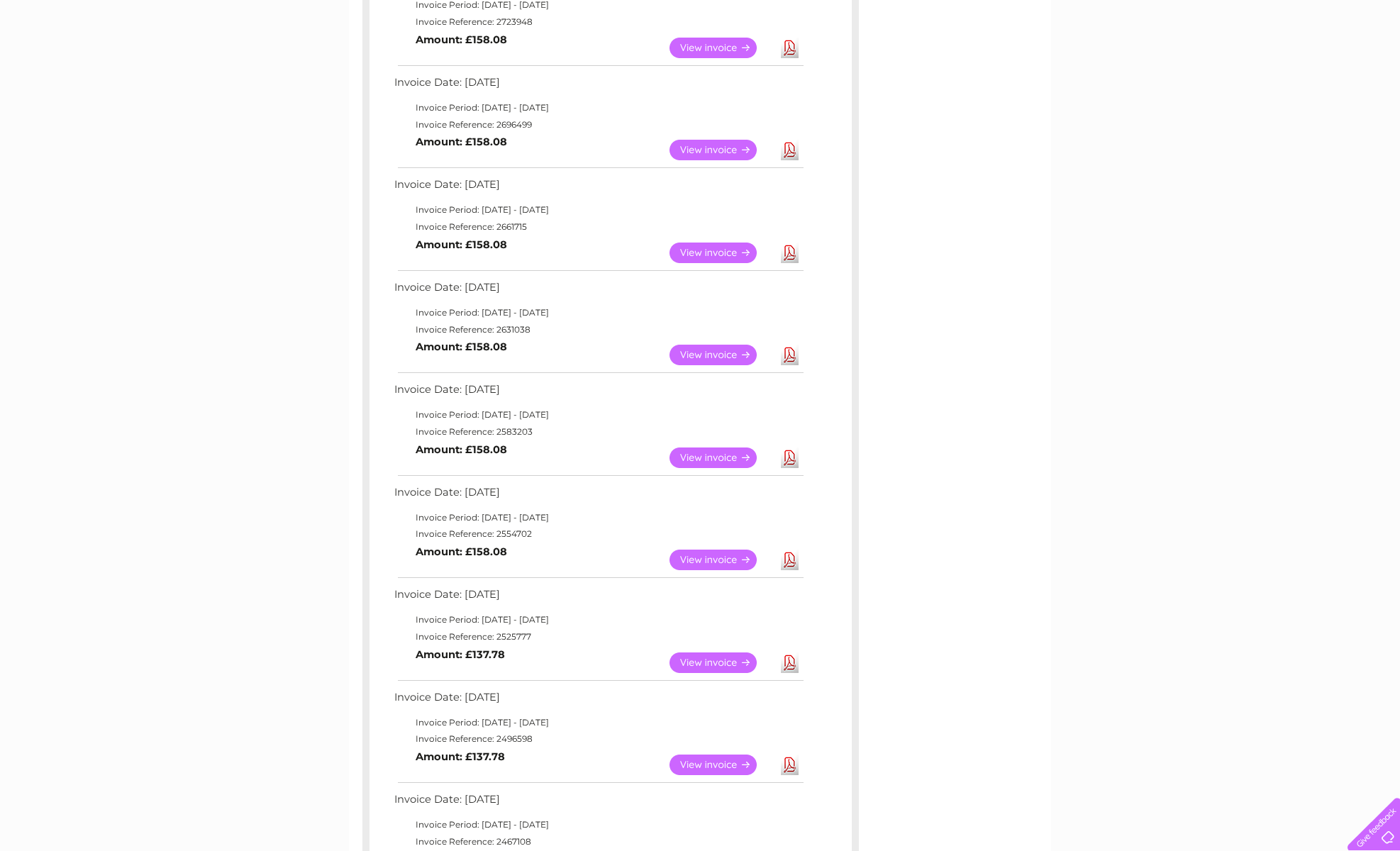
click at [791, 652] on link "Download" at bounding box center [790, 662] width 18 height 20
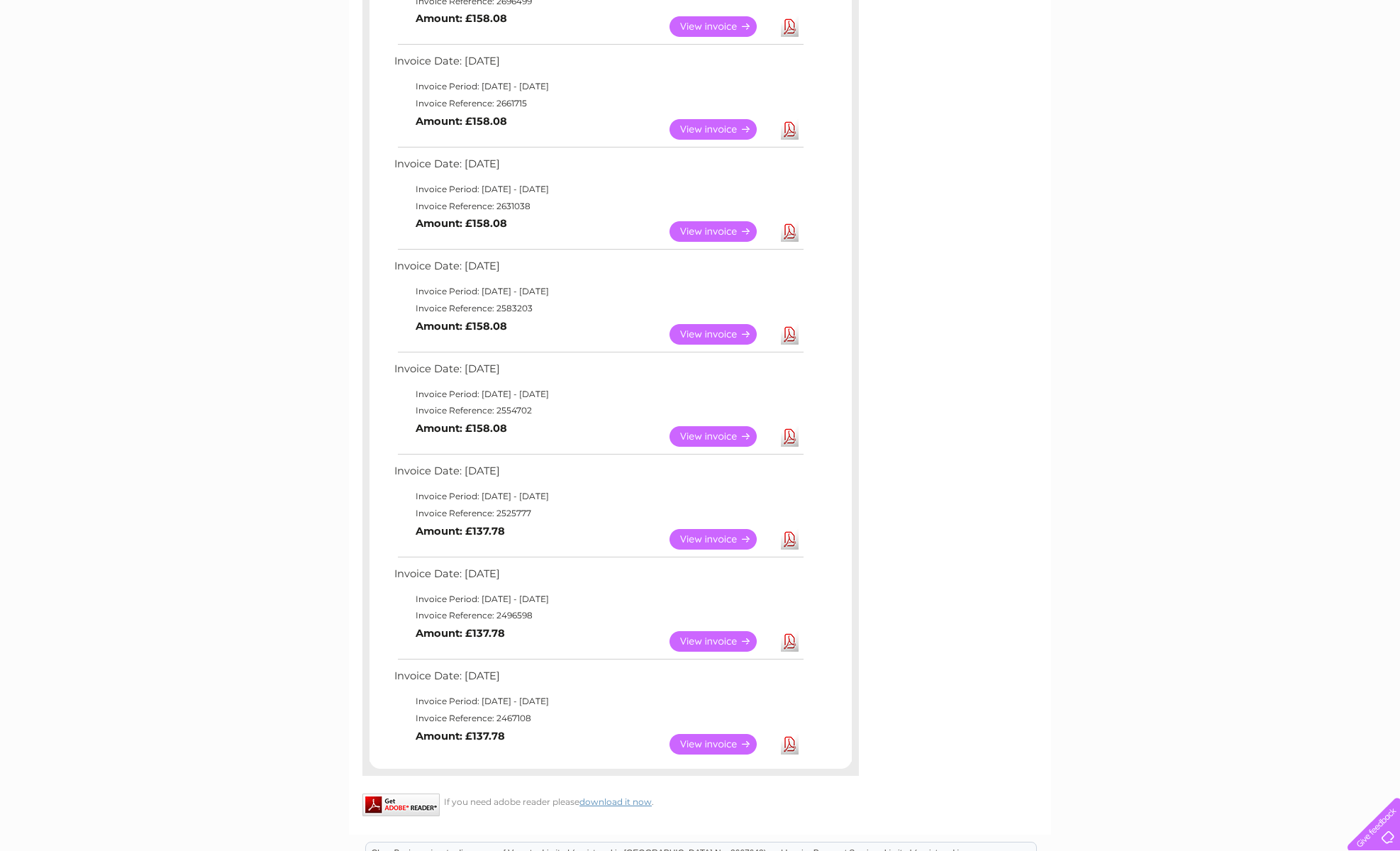
scroll to position [743, 0]
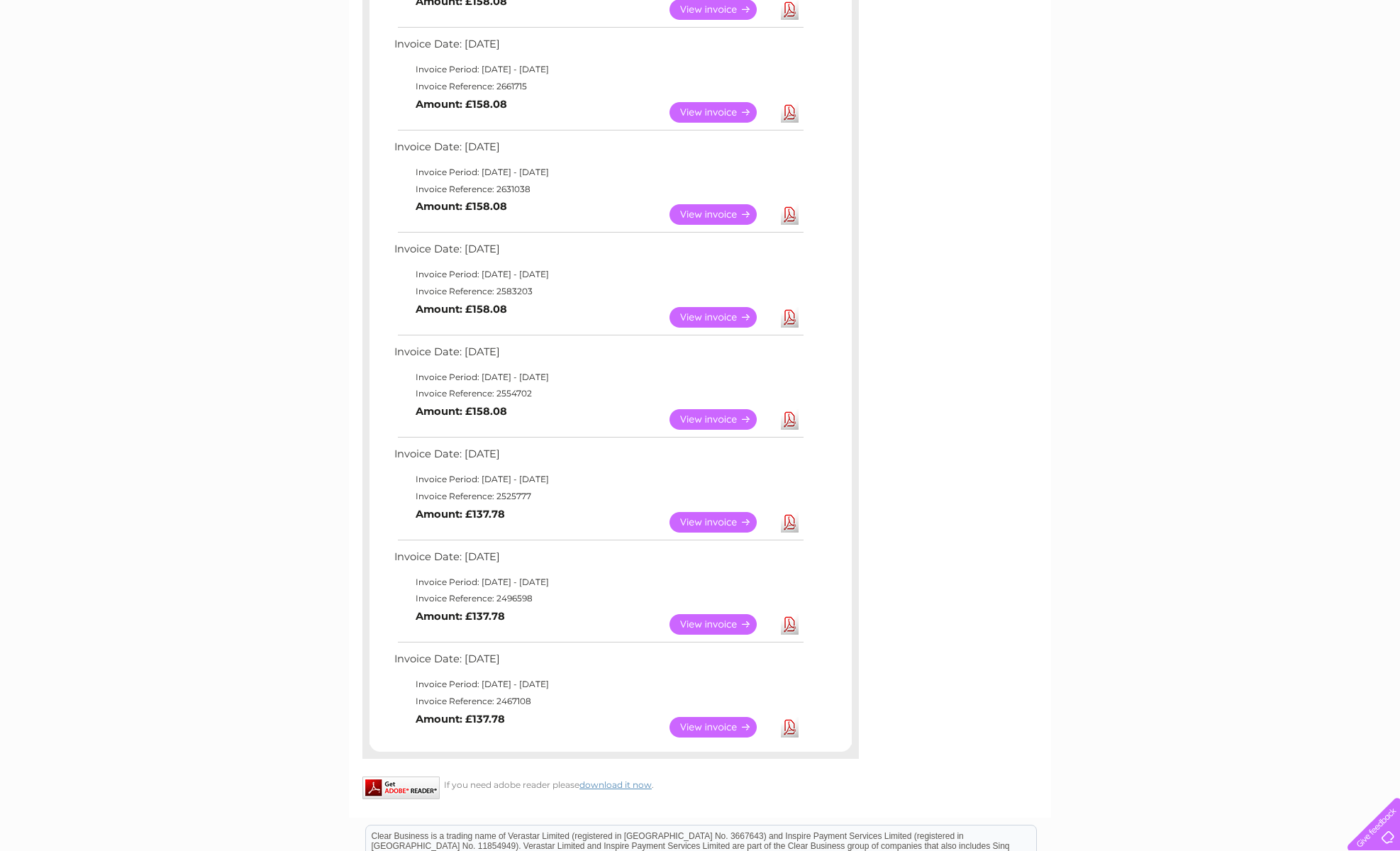
click at [789, 614] on link "Download" at bounding box center [790, 624] width 18 height 20
drag, startPoint x: 791, startPoint y: 649, endPoint x: 789, endPoint y: 610, distance: 39.1
click at [789, 614] on link "Download" at bounding box center [790, 624] width 18 height 20
click at [790, 717] on link "Download" at bounding box center [790, 727] width 18 height 20
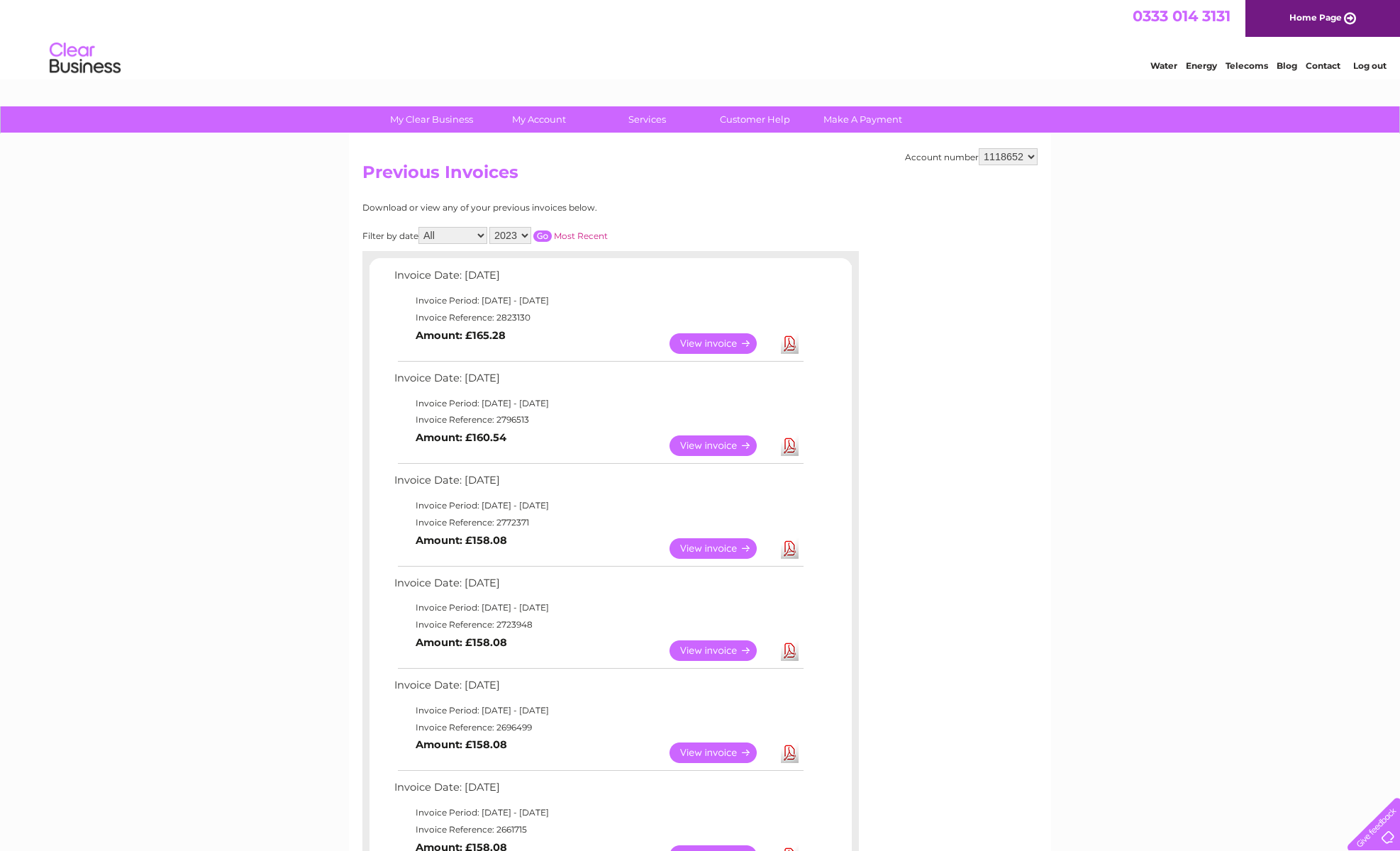
scroll to position [0, 0]
select select "2022"
click at [552, 231] on input "button" at bounding box center [542, 236] width 19 height 12
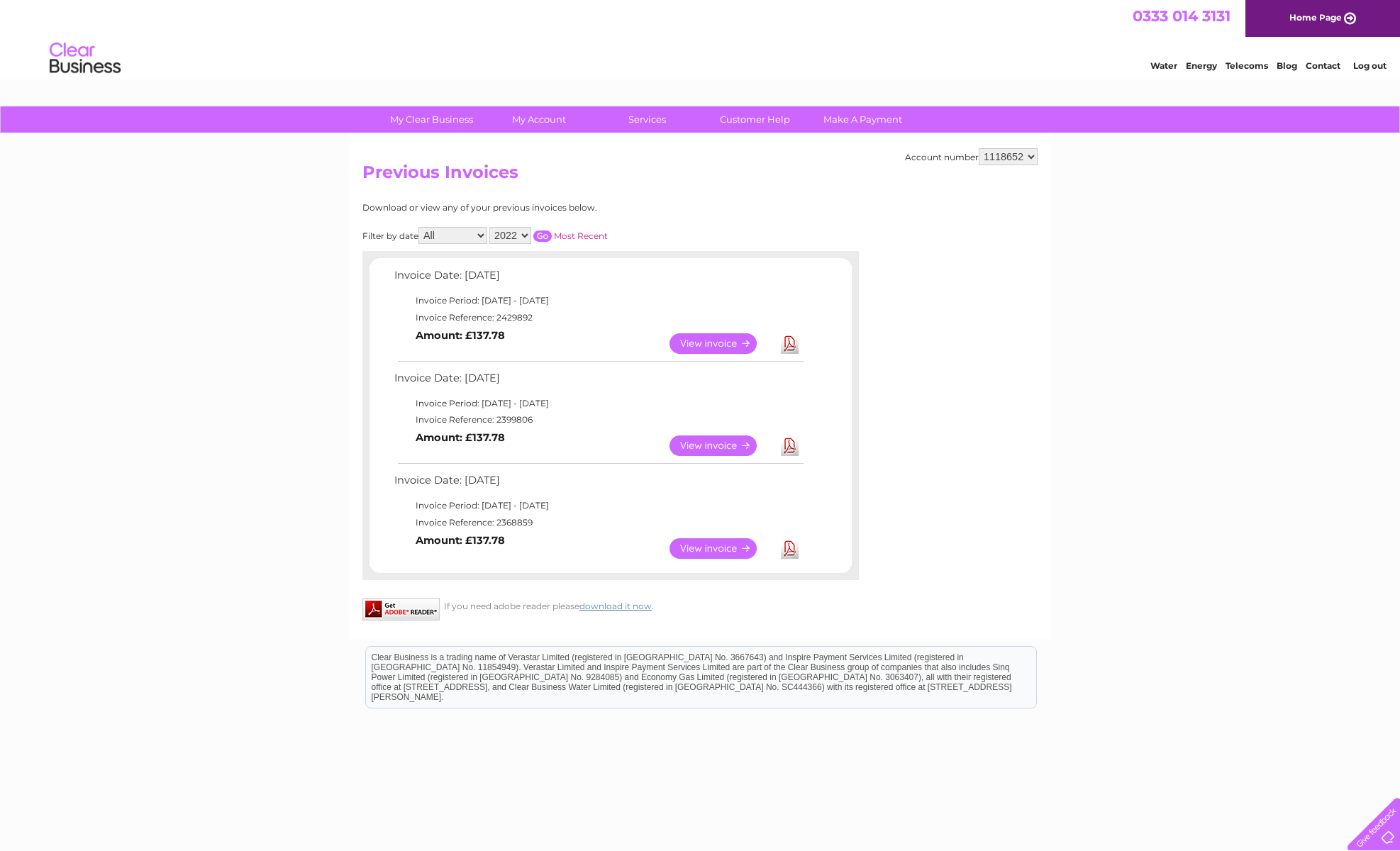
click at [791, 340] on link "Download" at bounding box center [790, 343] width 18 height 20
click at [789, 444] on link "Download" at bounding box center [790, 446] width 18 height 20
drag, startPoint x: 790, startPoint y: 341, endPoint x: 789, endPoint y: 444, distance: 103.0
click at [789, 444] on link "Download" at bounding box center [790, 446] width 18 height 20
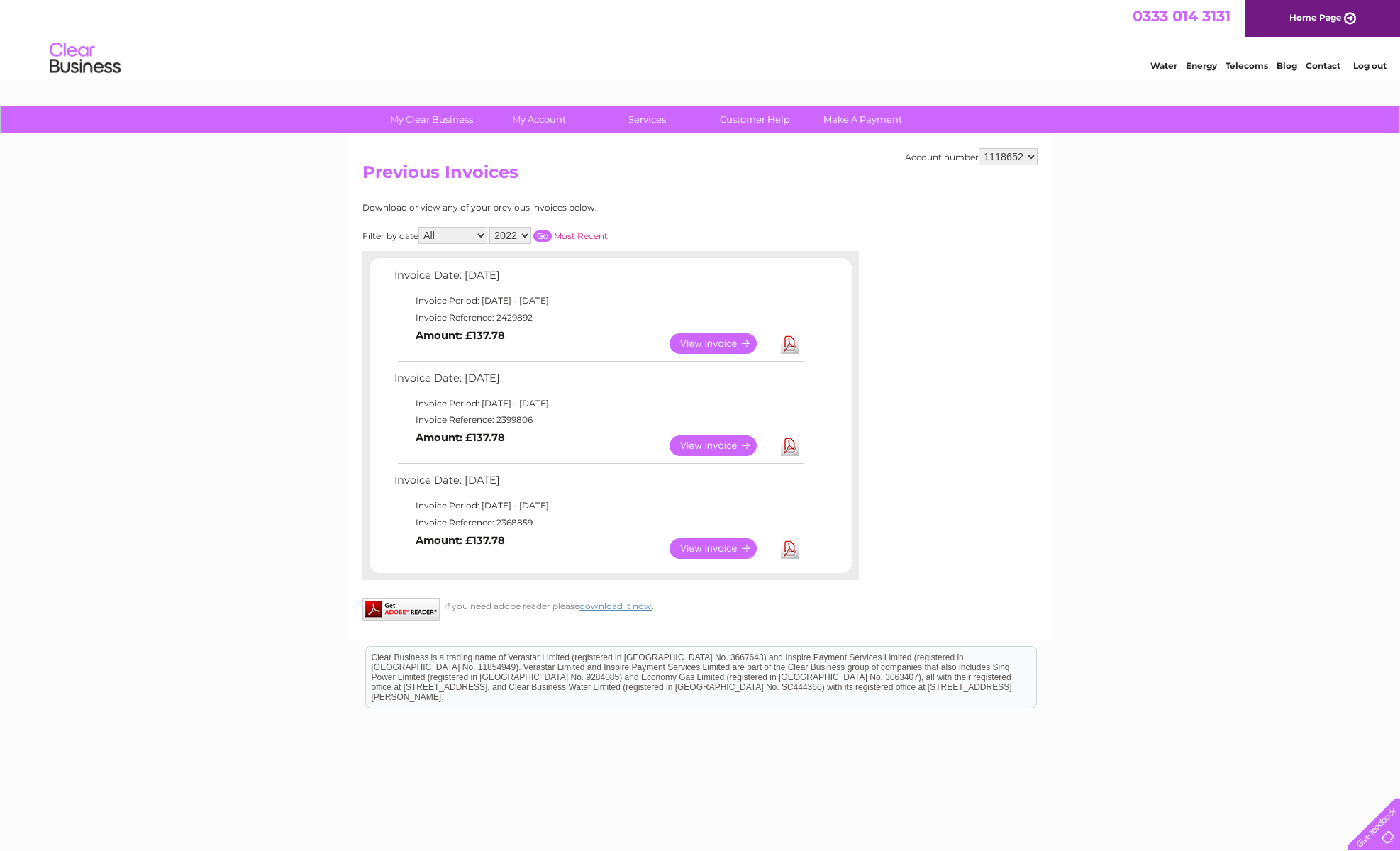
click at [790, 544] on link "Download" at bounding box center [790, 548] width 18 height 20
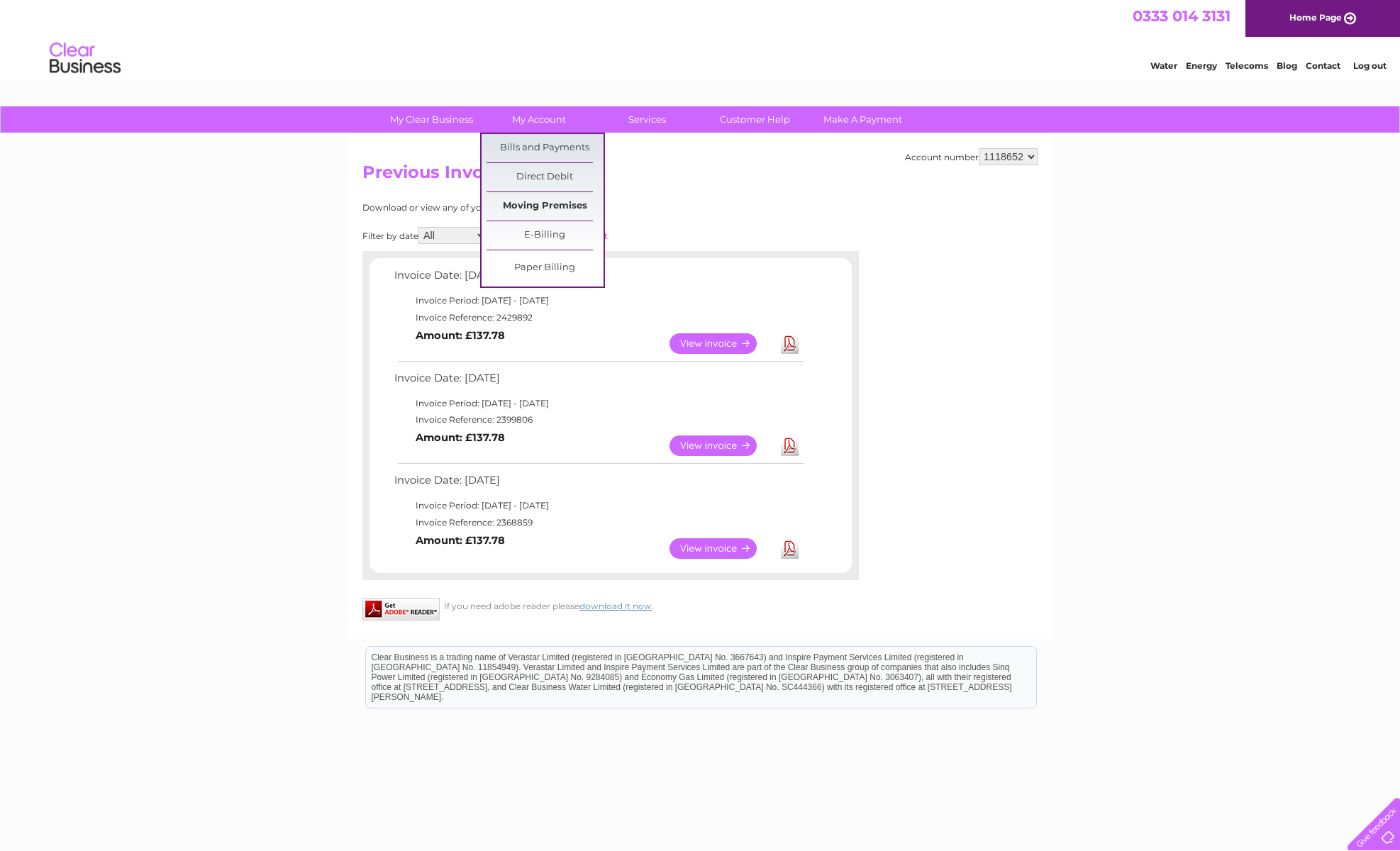
click at [548, 204] on link "Moving Premises" at bounding box center [544, 207] width 117 height 29
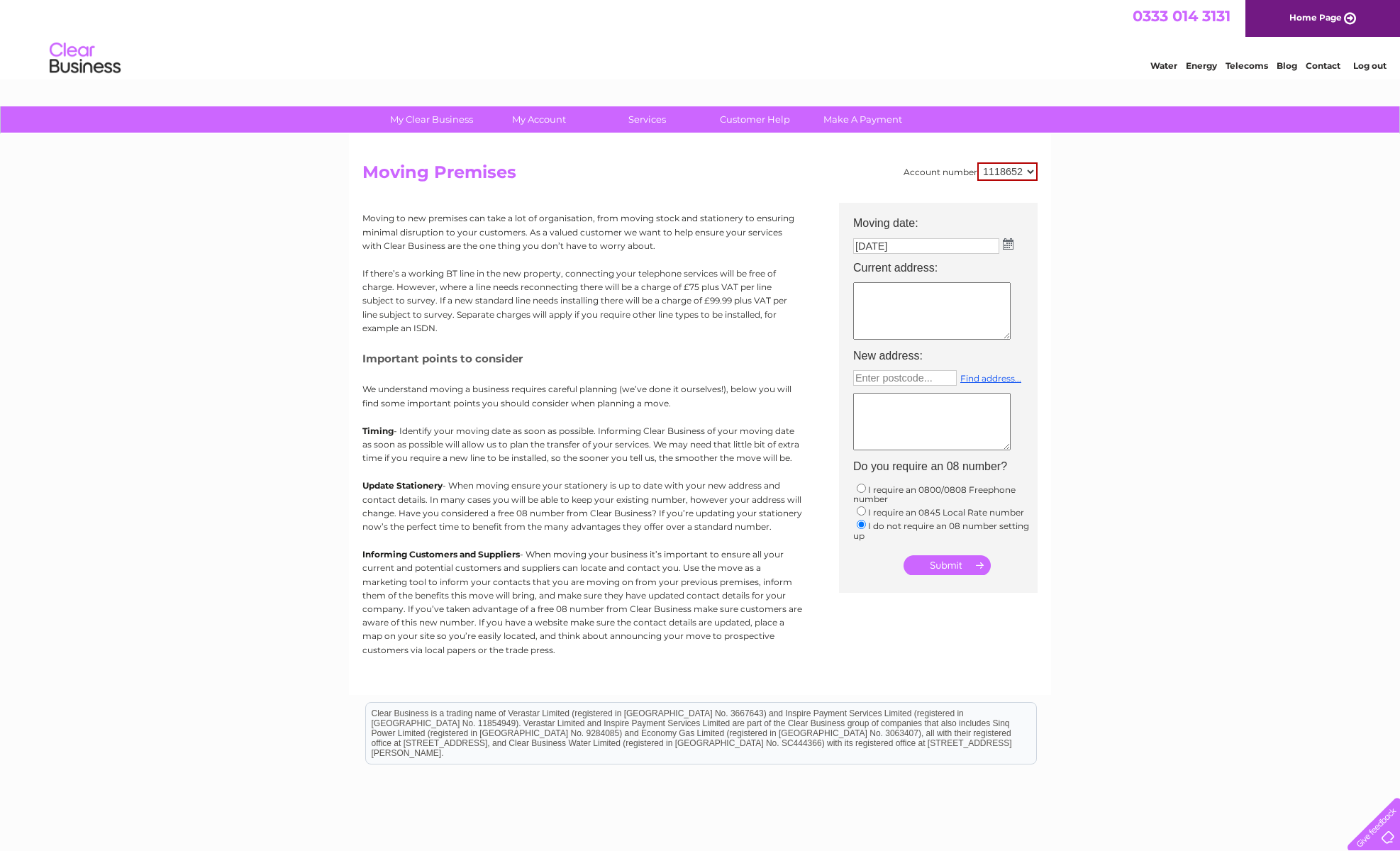
click at [865, 296] on textarea at bounding box center [931, 311] width 158 height 57
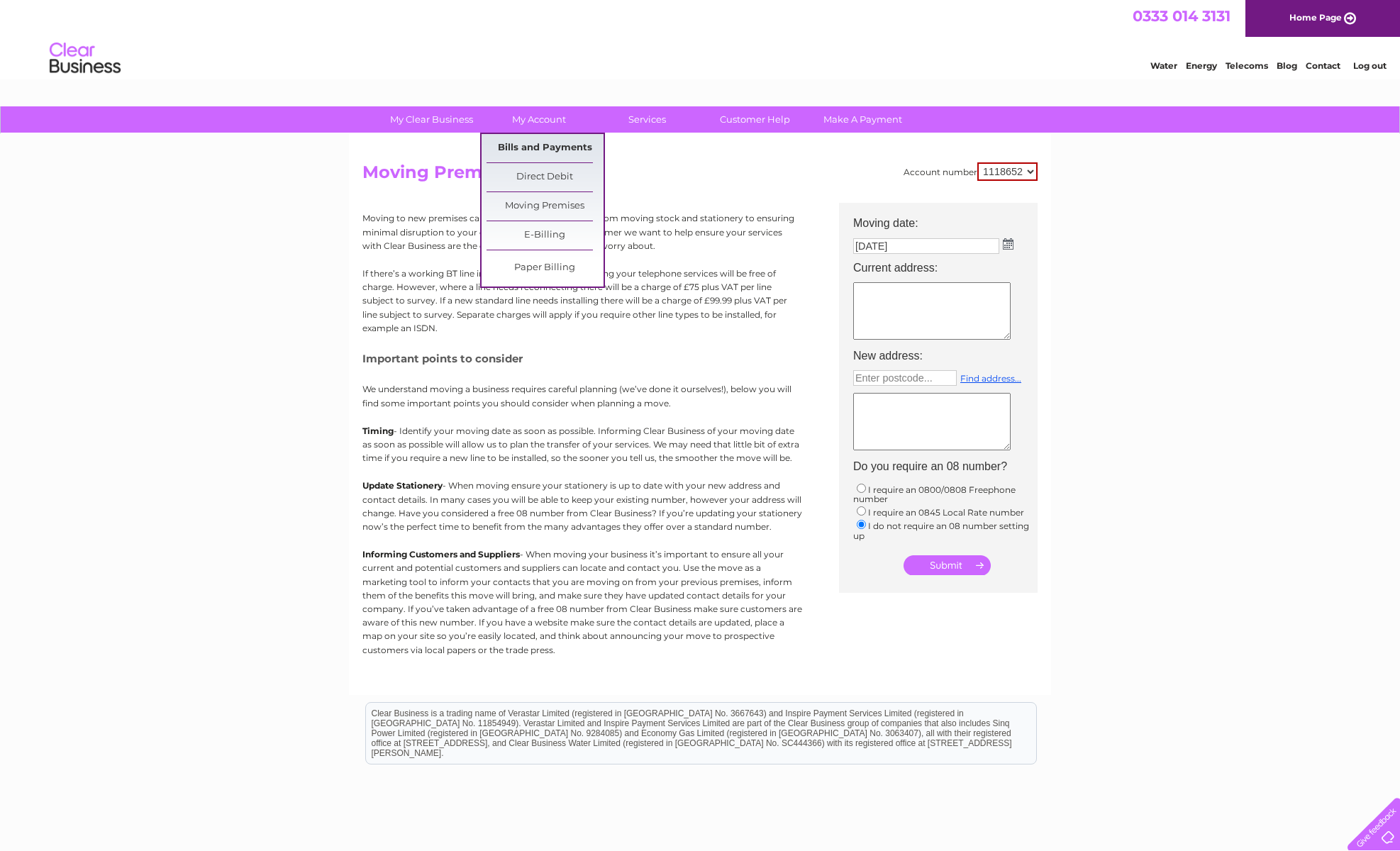
click at [547, 146] on link "Bills and Payments" at bounding box center [544, 148] width 117 height 29
click at [546, 146] on link "Bills and Payments" at bounding box center [544, 148] width 117 height 29
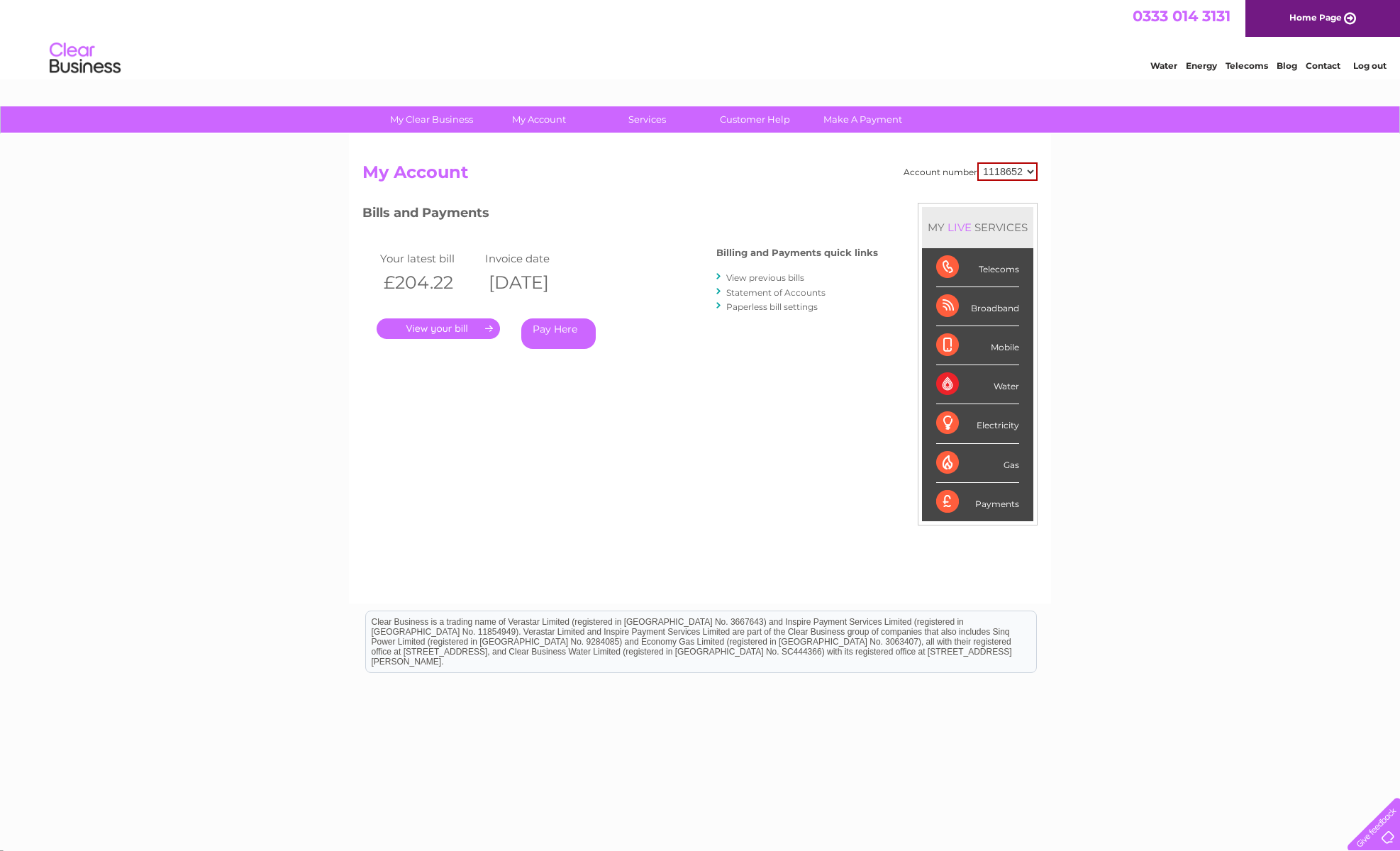
click at [1319, 66] on link "Contact" at bounding box center [1322, 66] width 35 height 11
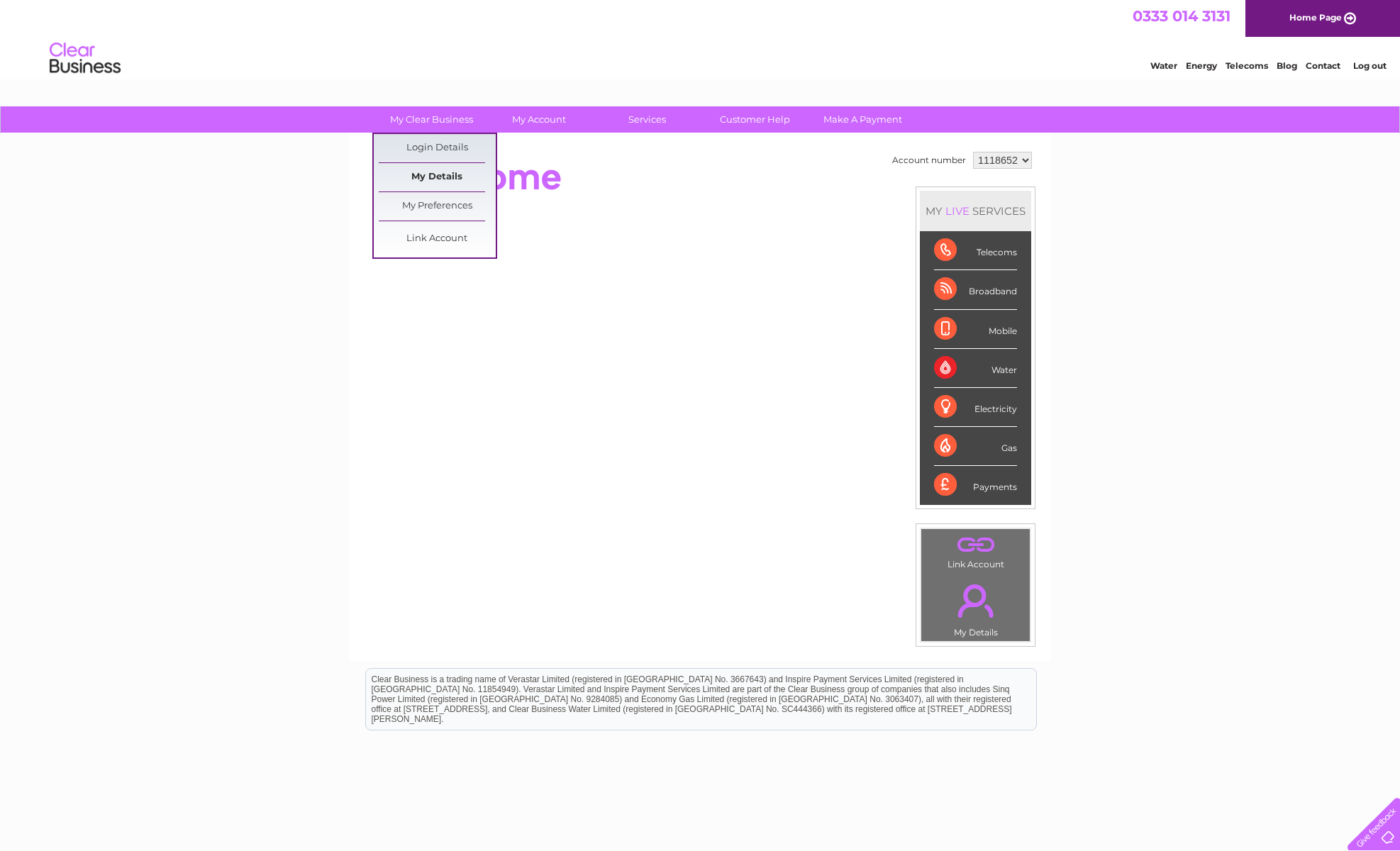
click at [427, 175] on link "My Details" at bounding box center [437, 177] width 117 height 29
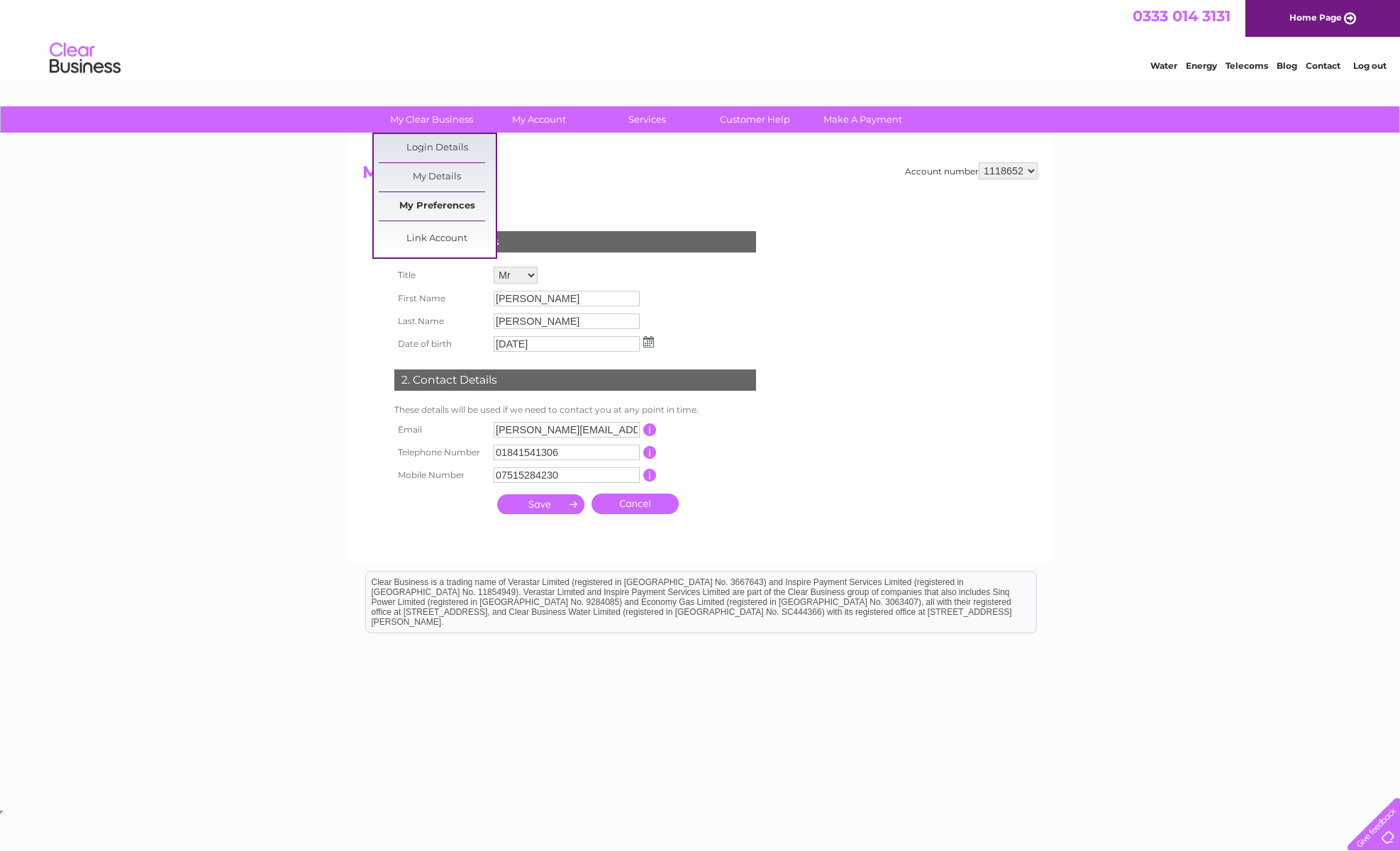
click at [422, 201] on link "My Preferences" at bounding box center [437, 207] width 117 height 29
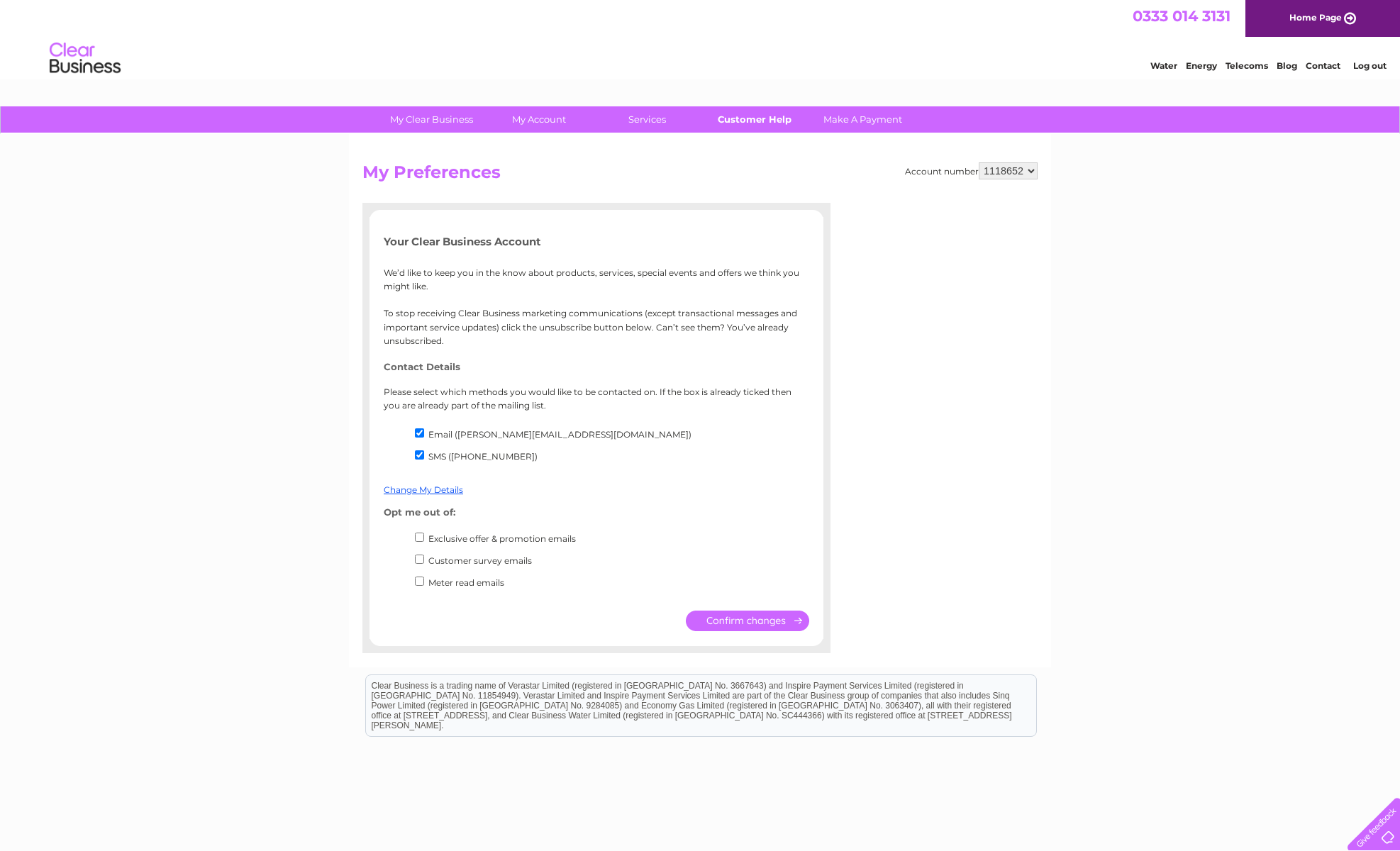
click at [763, 119] on link "Customer Help" at bounding box center [754, 119] width 117 height 26
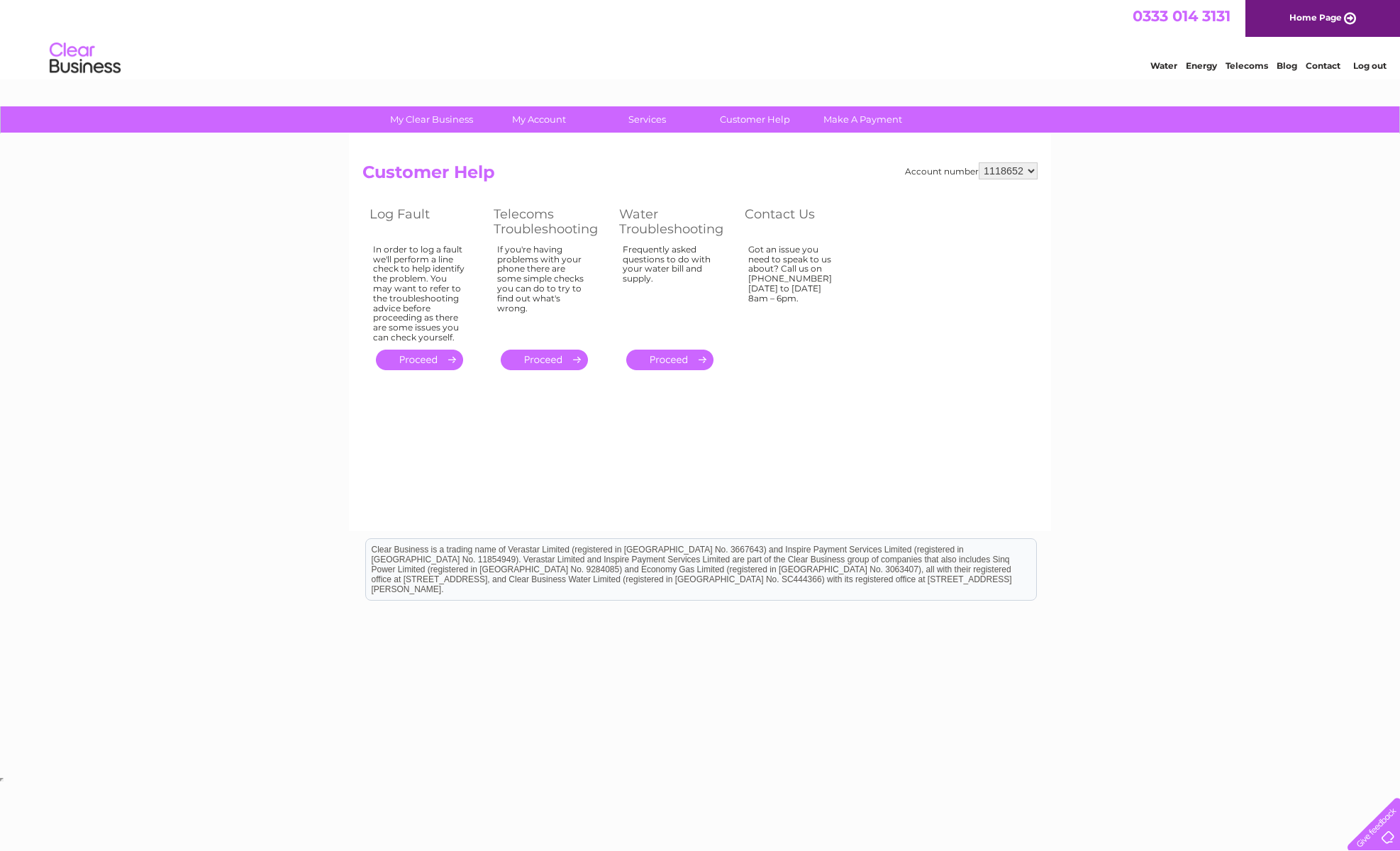
click at [1363, 64] on link "Log out" at bounding box center [1369, 66] width 33 height 11
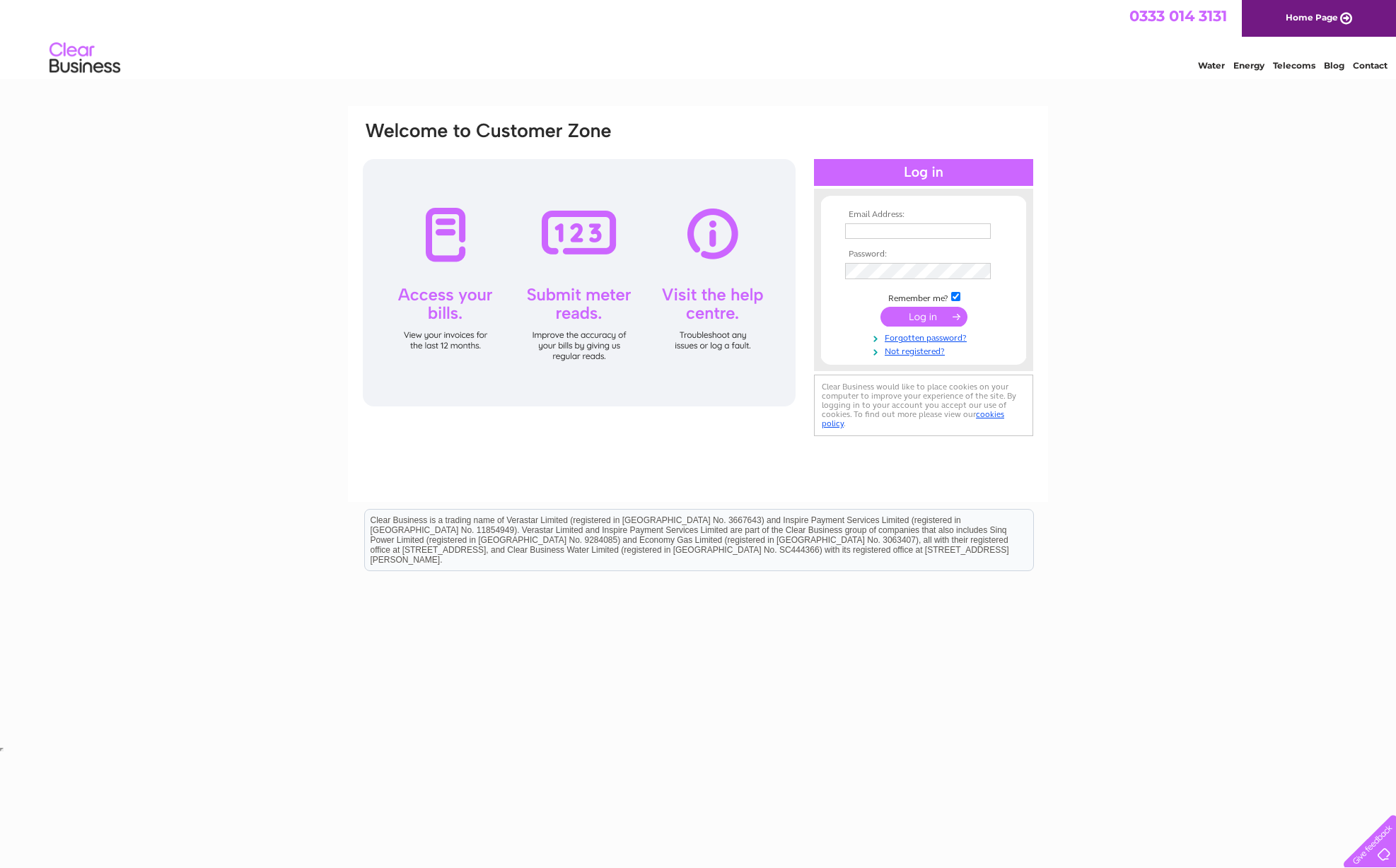
click at [916, 318] on input "submit" at bounding box center [924, 316] width 87 height 20
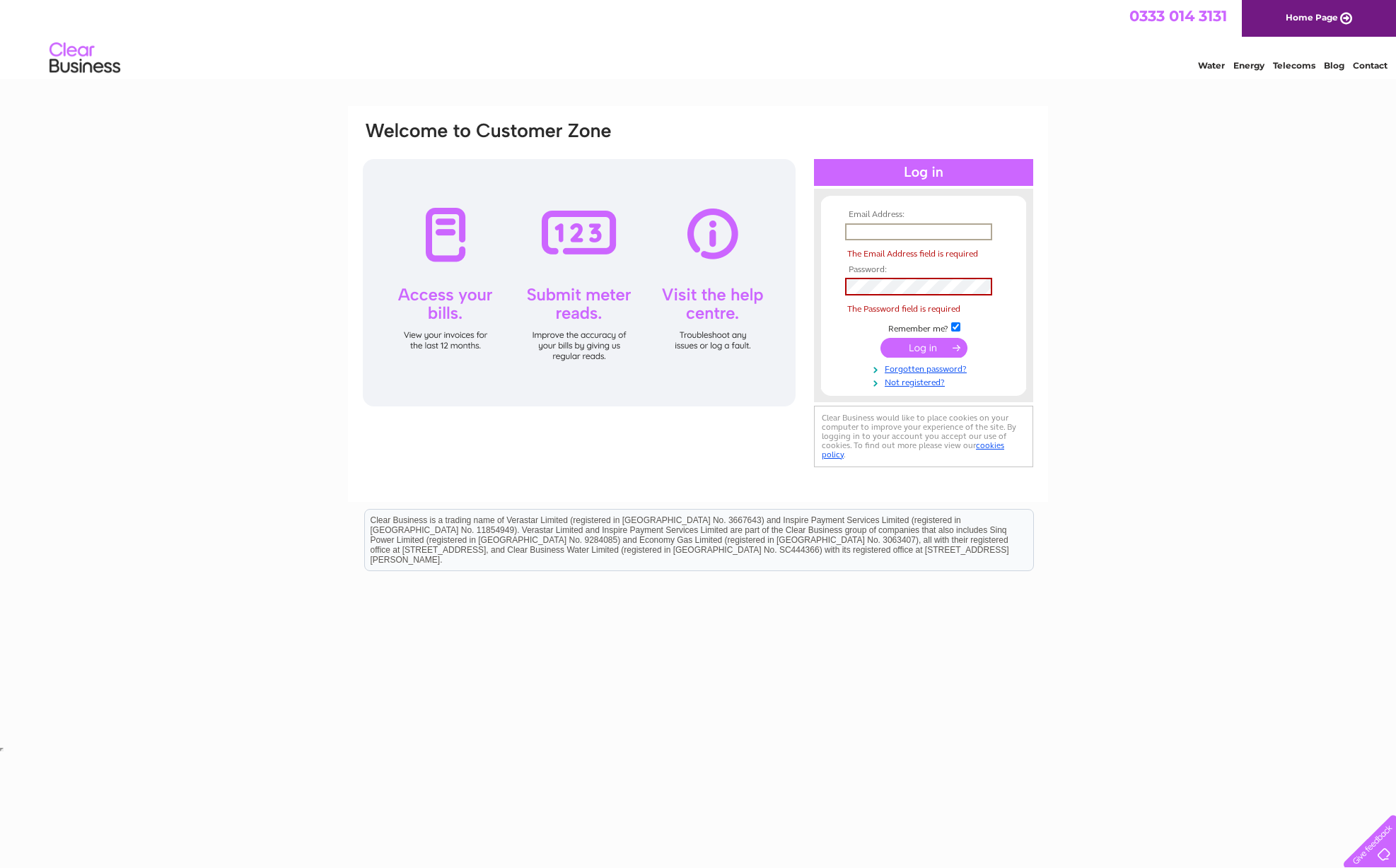
type input "[PERSON_NAME][EMAIL_ADDRESS][DOMAIN_NAME]"
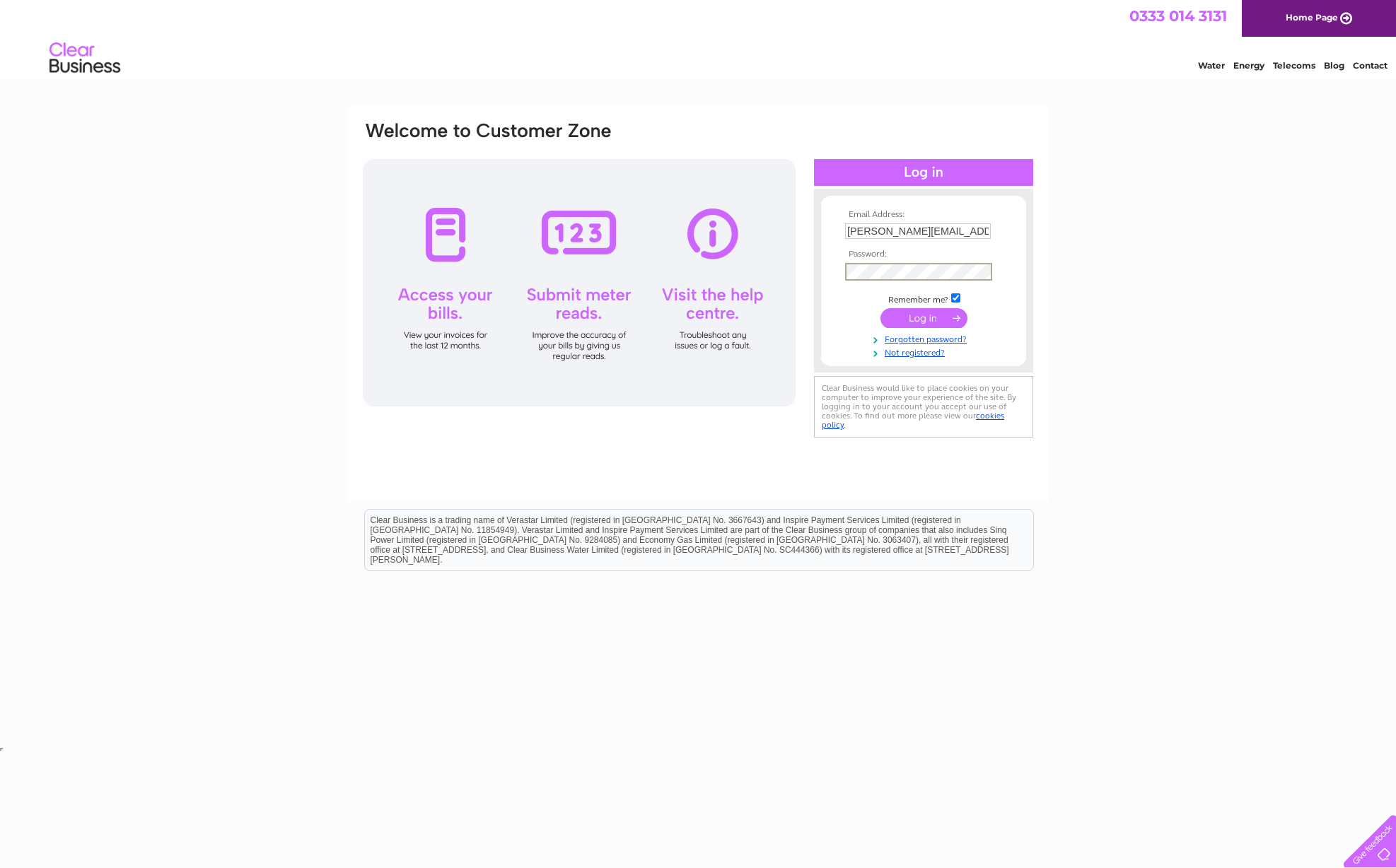
click at [923, 315] on input "submit" at bounding box center [924, 318] width 87 height 20
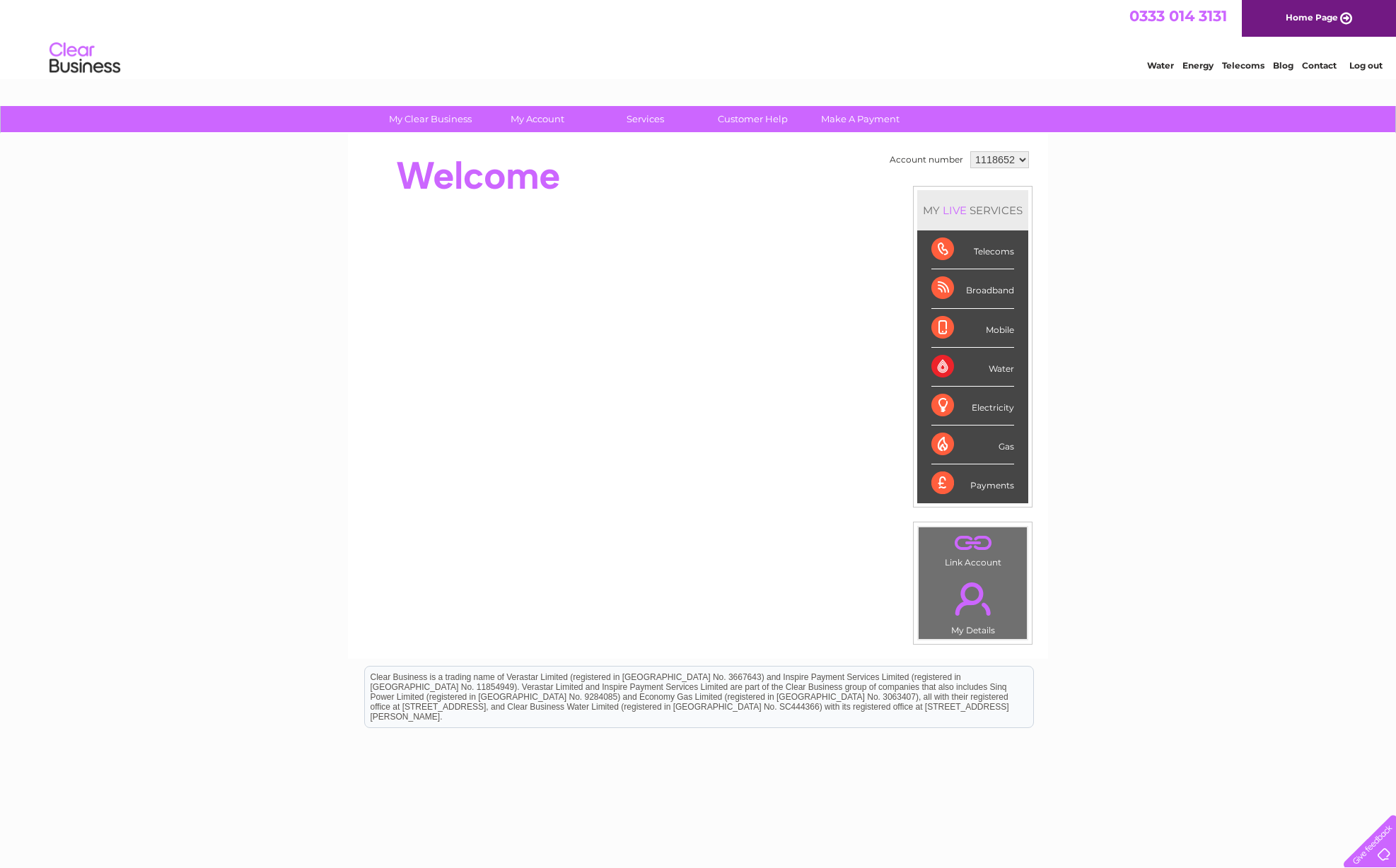
click at [945, 289] on div "Broadband" at bounding box center [972, 289] width 83 height 39
click at [986, 490] on div "Payments" at bounding box center [972, 483] width 83 height 38
click at [951, 484] on div "Payments" at bounding box center [972, 483] width 83 height 38
click at [977, 482] on div "Payments" at bounding box center [972, 483] width 83 height 38
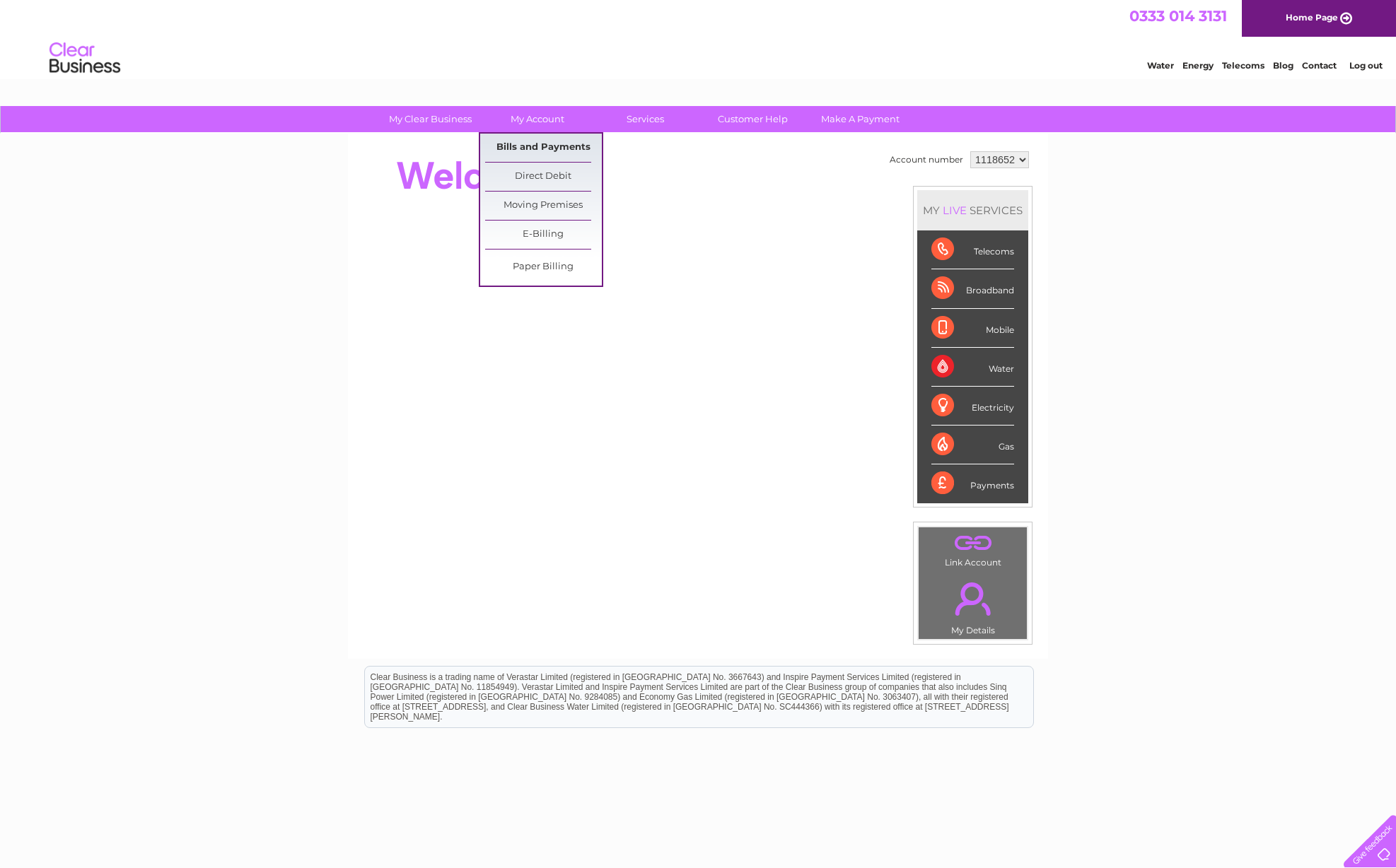
click at [531, 147] on link "Bills and Payments" at bounding box center [543, 147] width 116 height 28
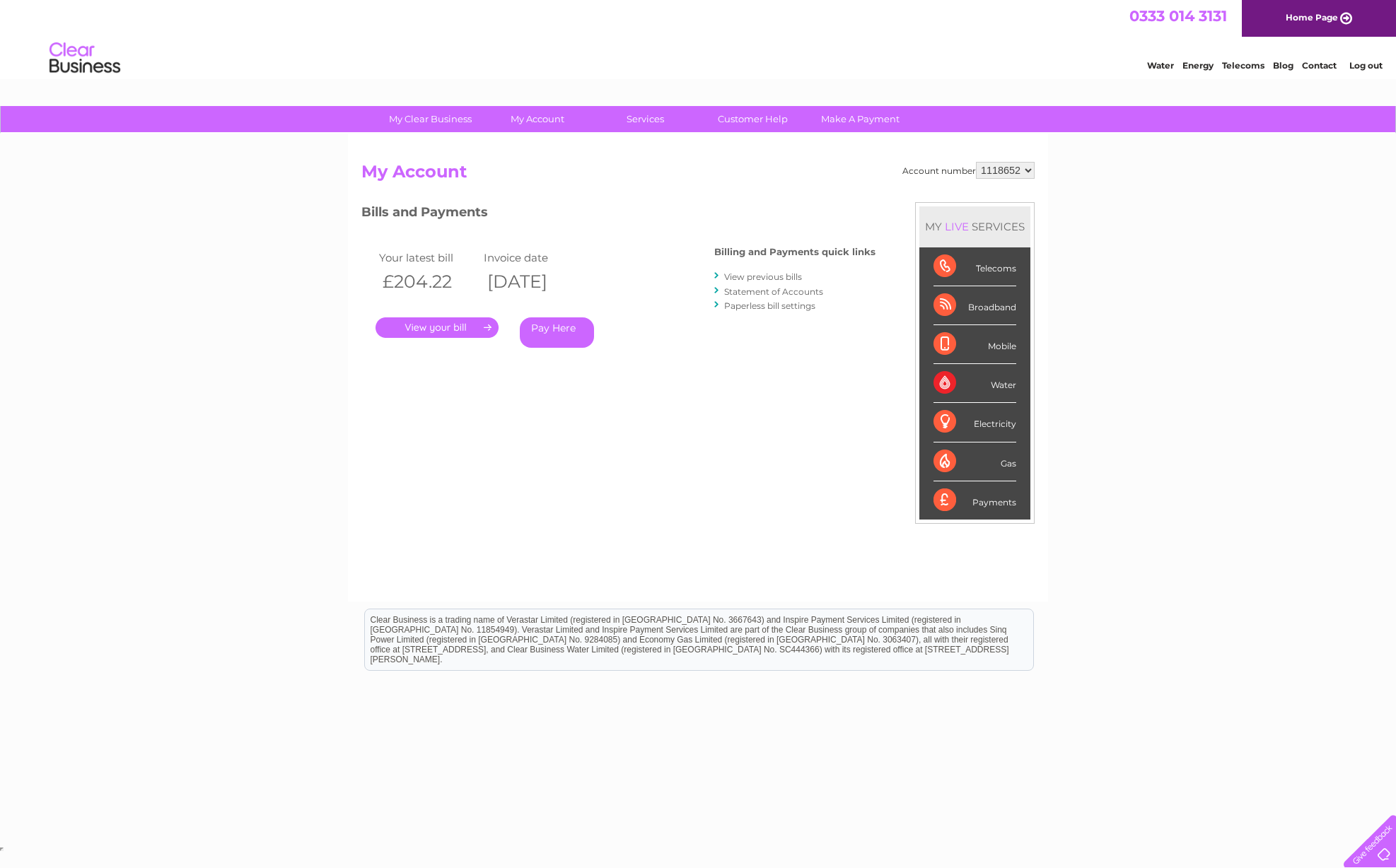
click at [759, 289] on link "Statement of Accounts" at bounding box center [773, 291] width 99 height 11
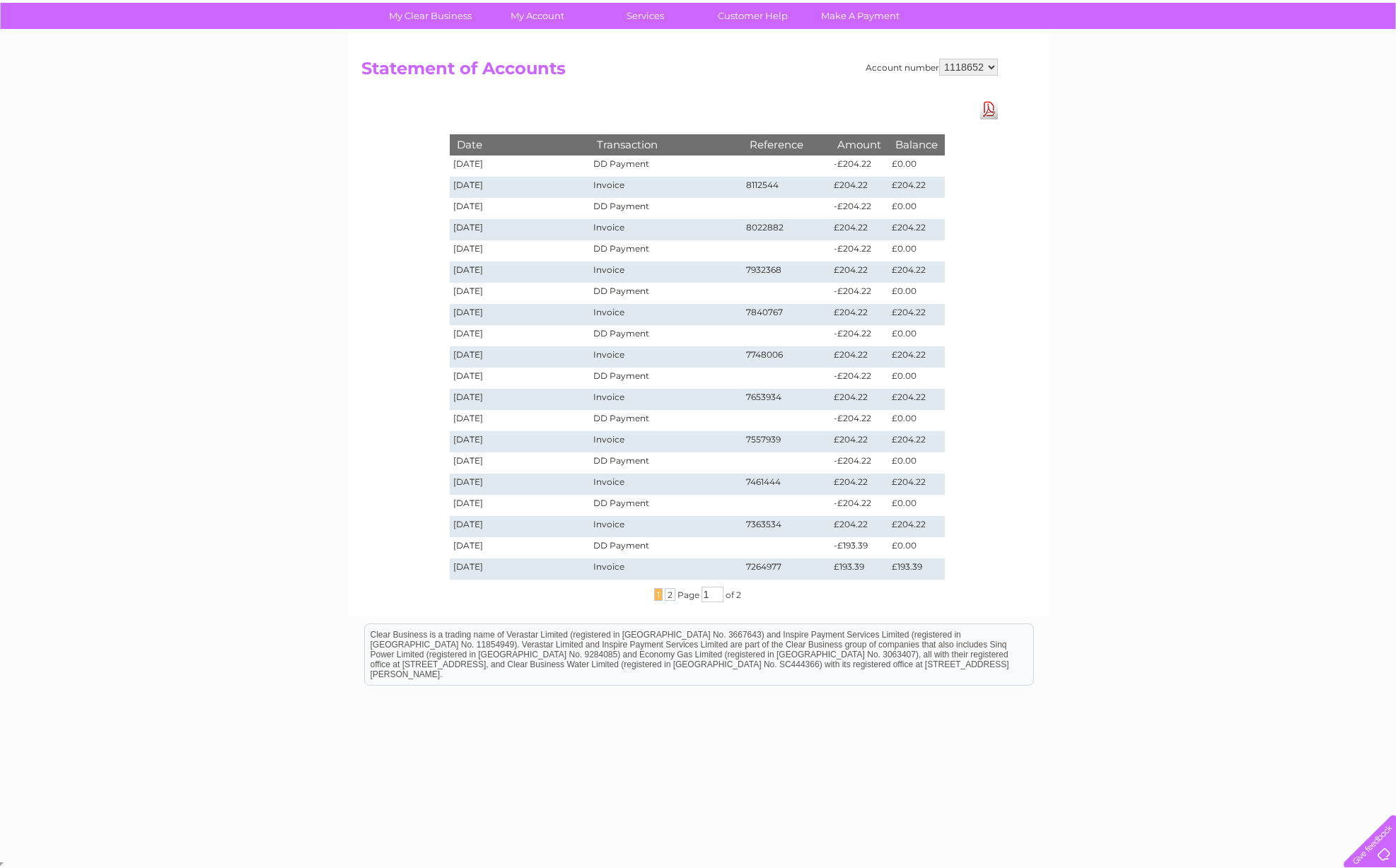
scroll to position [103, 0]
click at [668, 597] on span "2" at bounding box center [670, 594] width 11 height 12
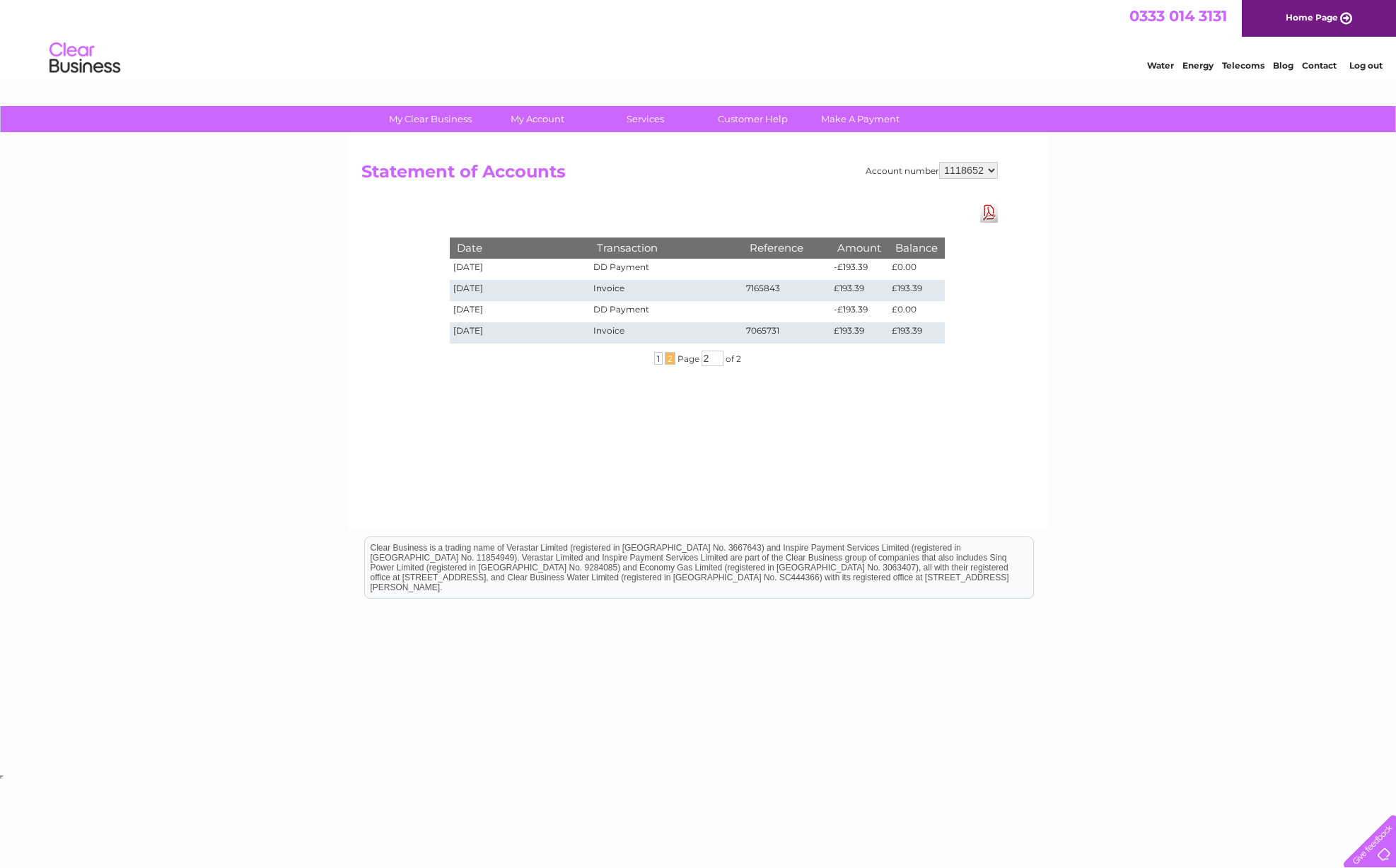
scroll to position [0, 0]
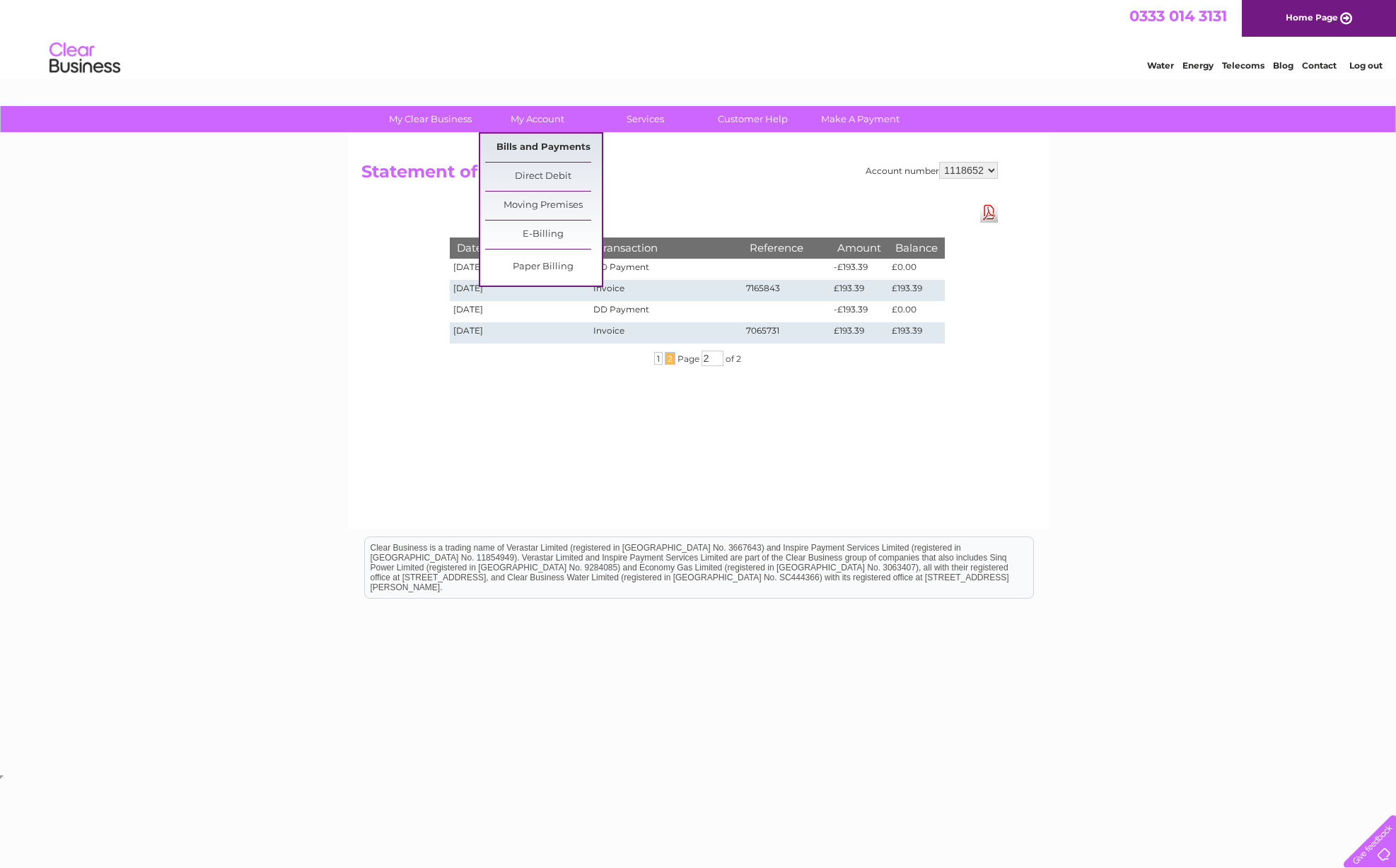
click at [530, 144] on link "Bills and Payments" at bounding box center [543, 147] width 116 height 28
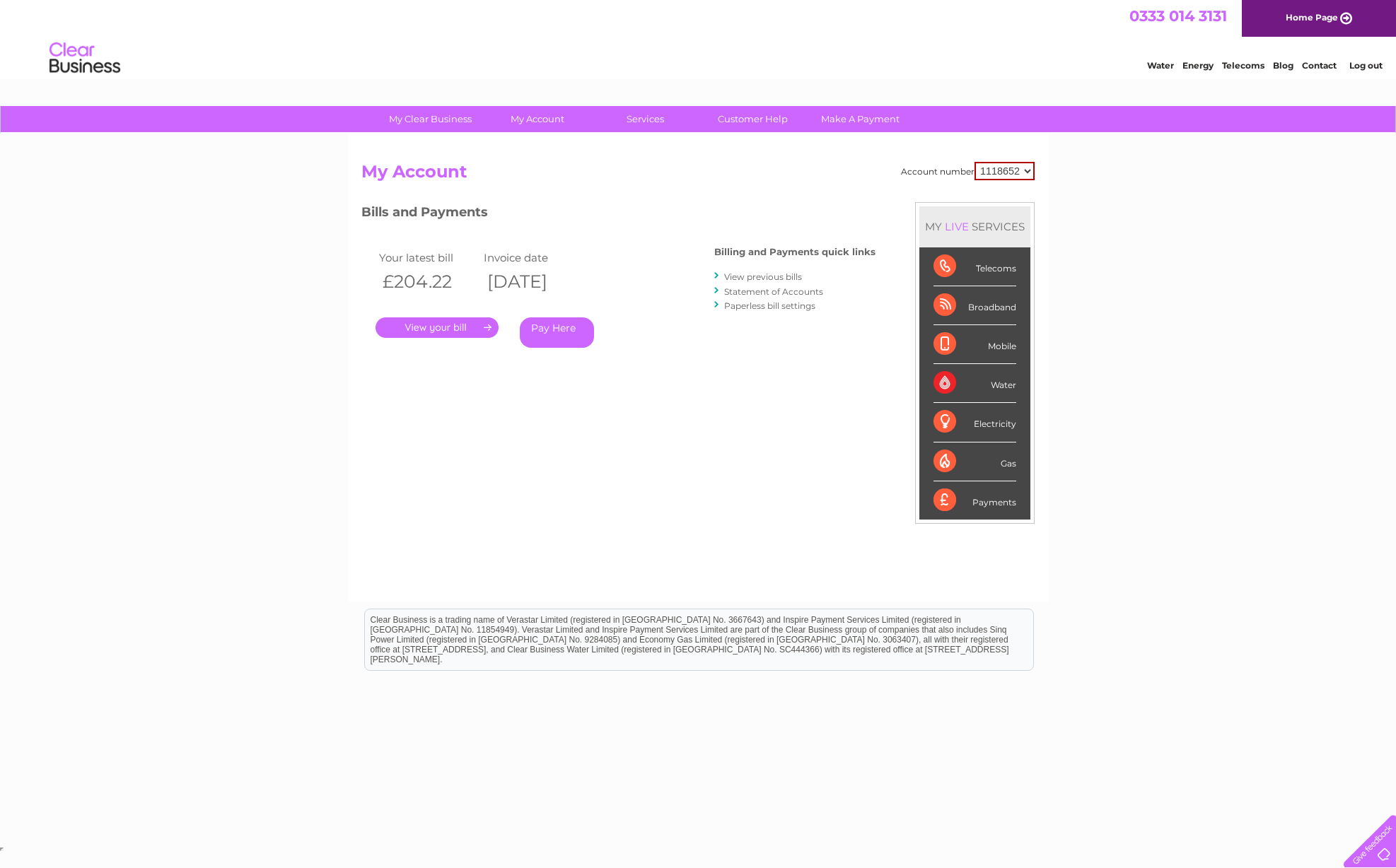
click at [750, 275] on link "View previous bills" at bounding box center [763, 277] width 78 height 11
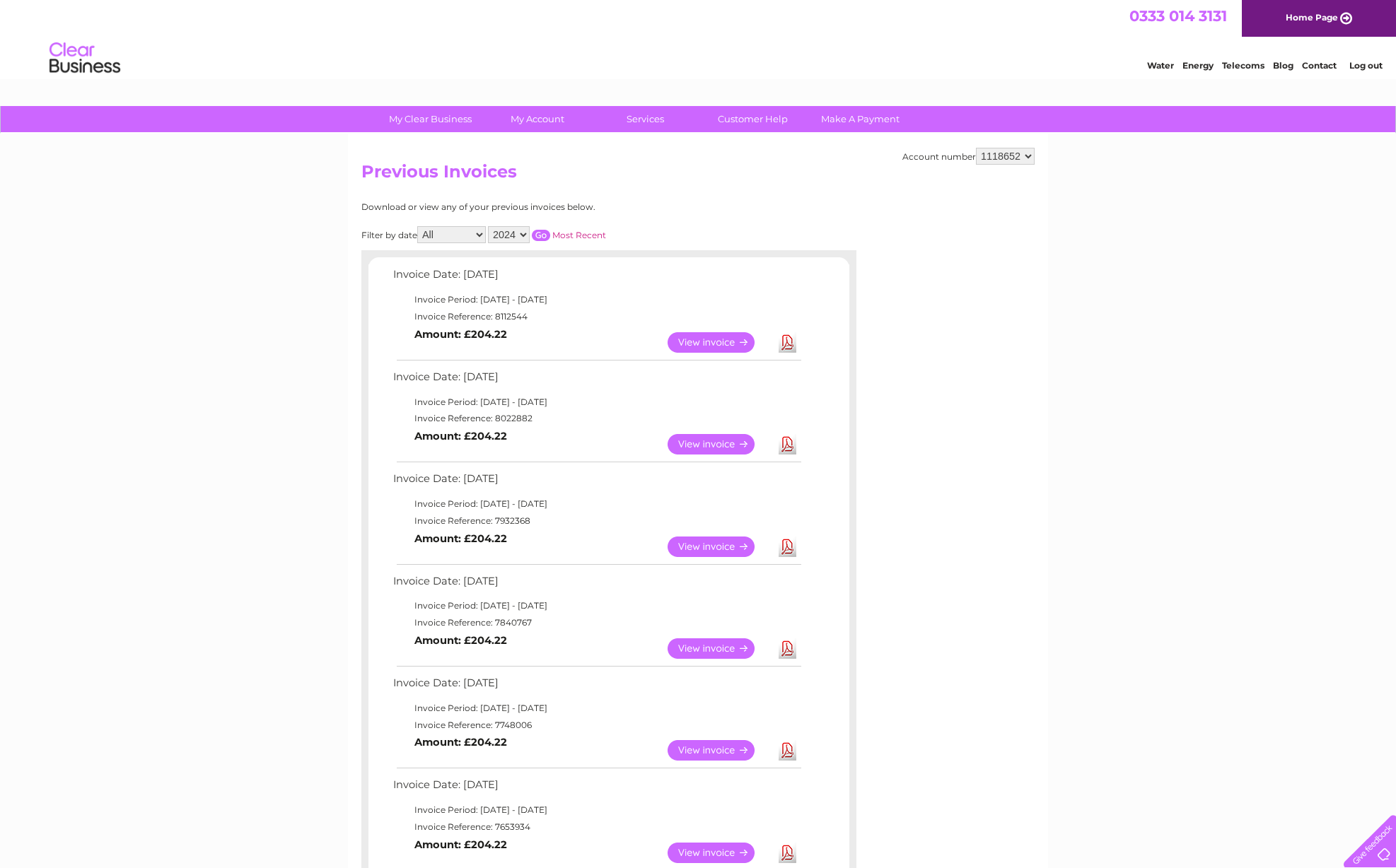
click at [550, 230] on input "button" at bounding box center [540, 235] width 19 height 12
click at [550, 231] on input "button" at bounding box center [540, 235] width 19 height 12
click at [550, 230] on input "button" at bounding box center [540, 235] width 19 height 12
select select "2022"
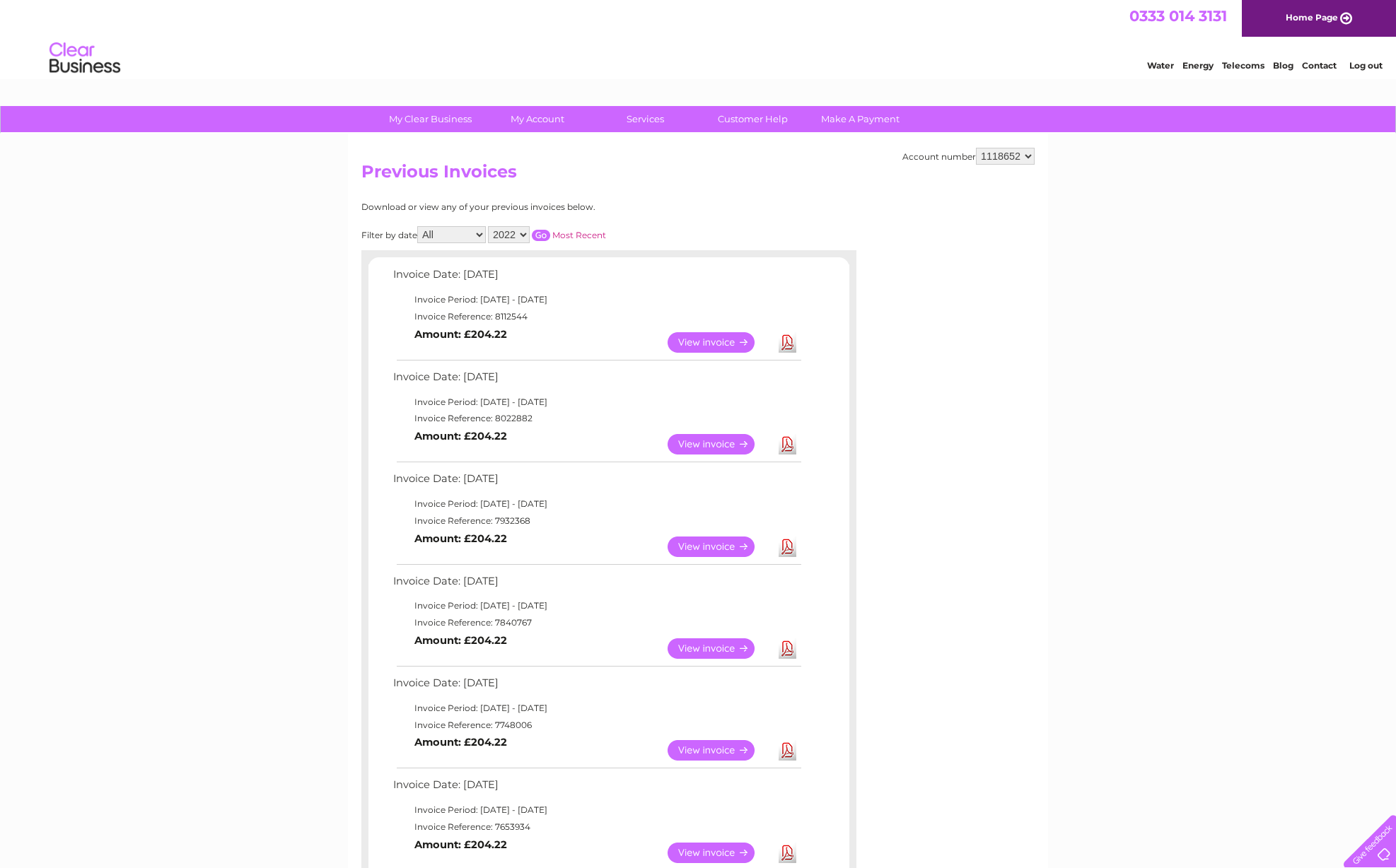
click at [550, 230] on input "button" at bounding box center [540, 235] width 19 height 12
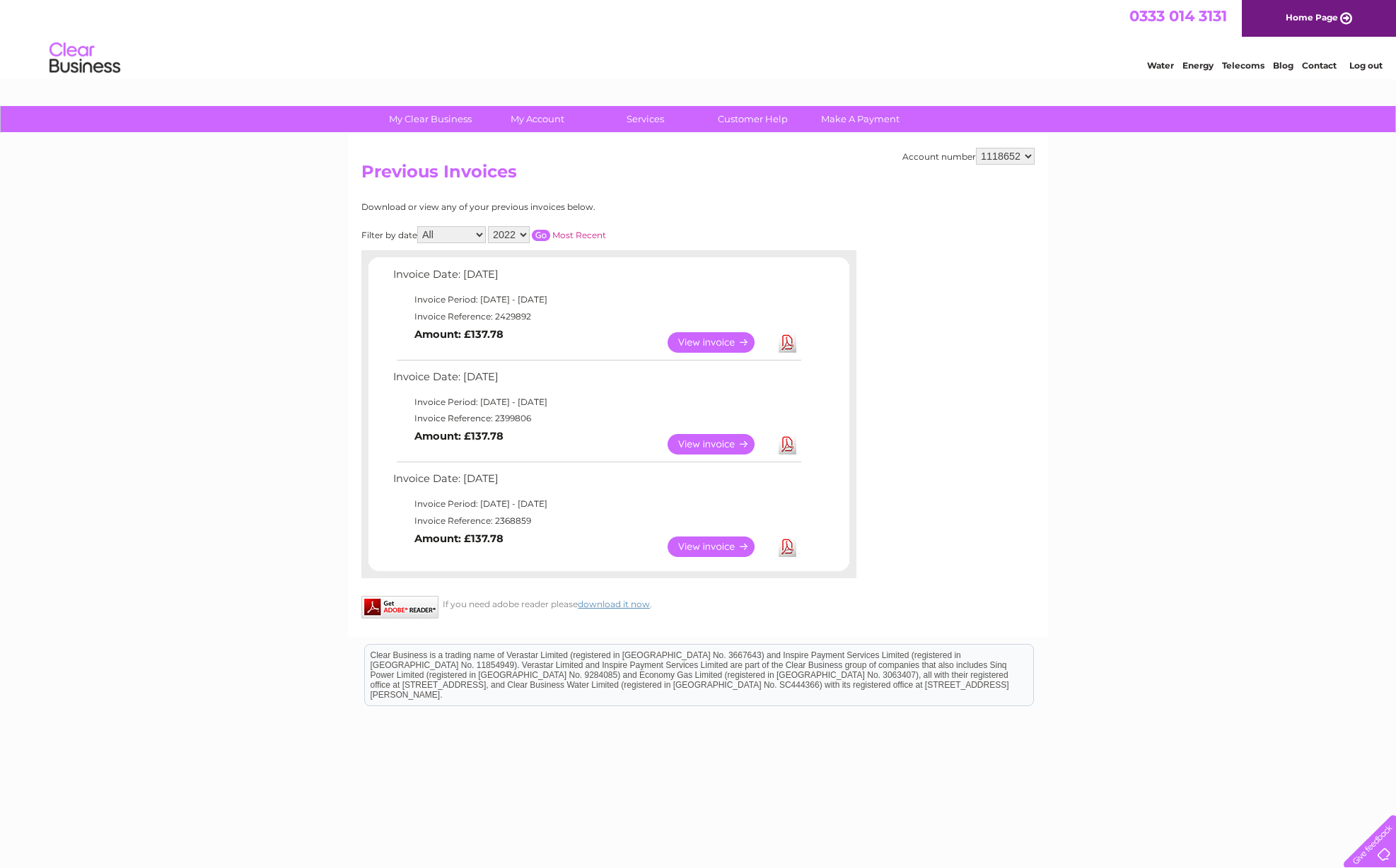
click at [789, 440] on link "Download" at bounding box center [787, 444] width 18 height 20
click at [1360, 65] on link "Log out" at bounding box center [1365, 66] width 33 height 11
